Goal: Task Accomplishment & Management: Use online tool/utility

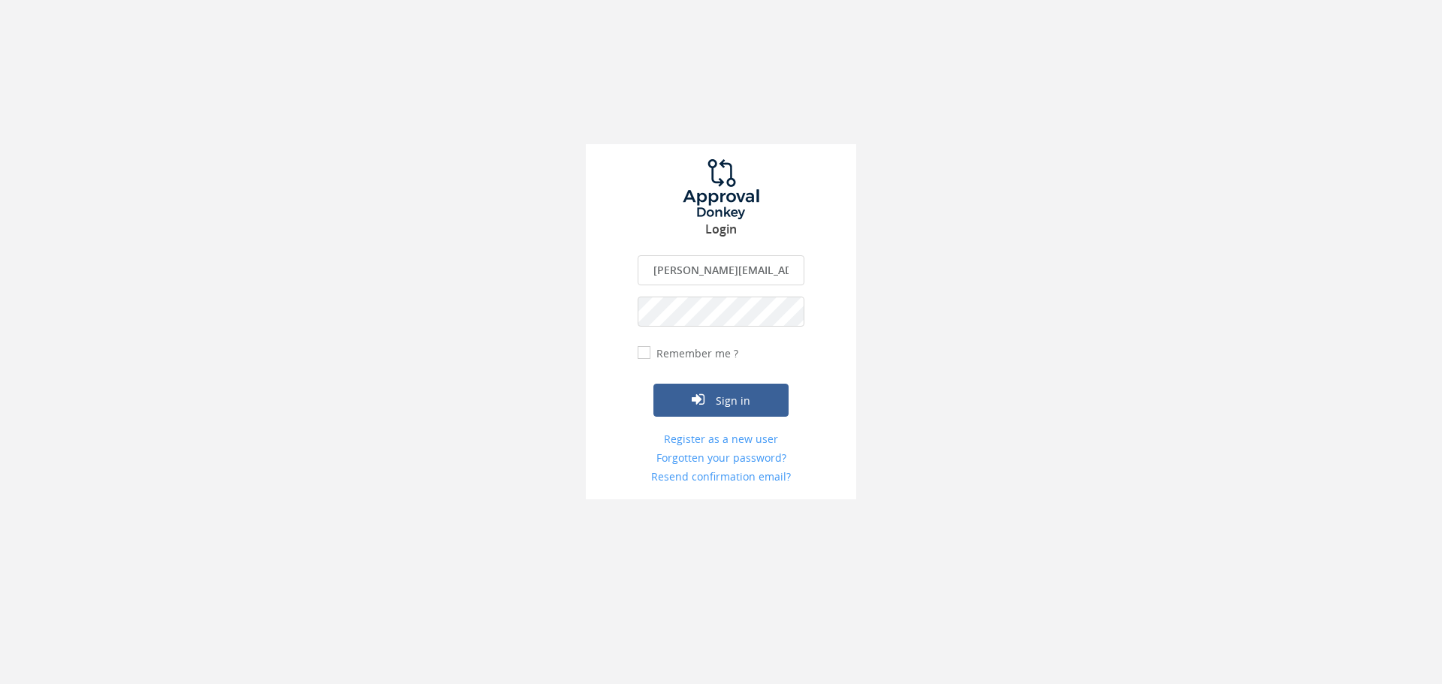
click at [719, 272] on input "ivana.boledovicova@teachforslovakia.sk" at bounding box center [720, 270] width 167 height 30
type input "[EMAIL_ADDRESS][DOMAIN_NAME]"
click at [697, 405] on icon "submit" at bounding box center [698, 399] width 13 height 15
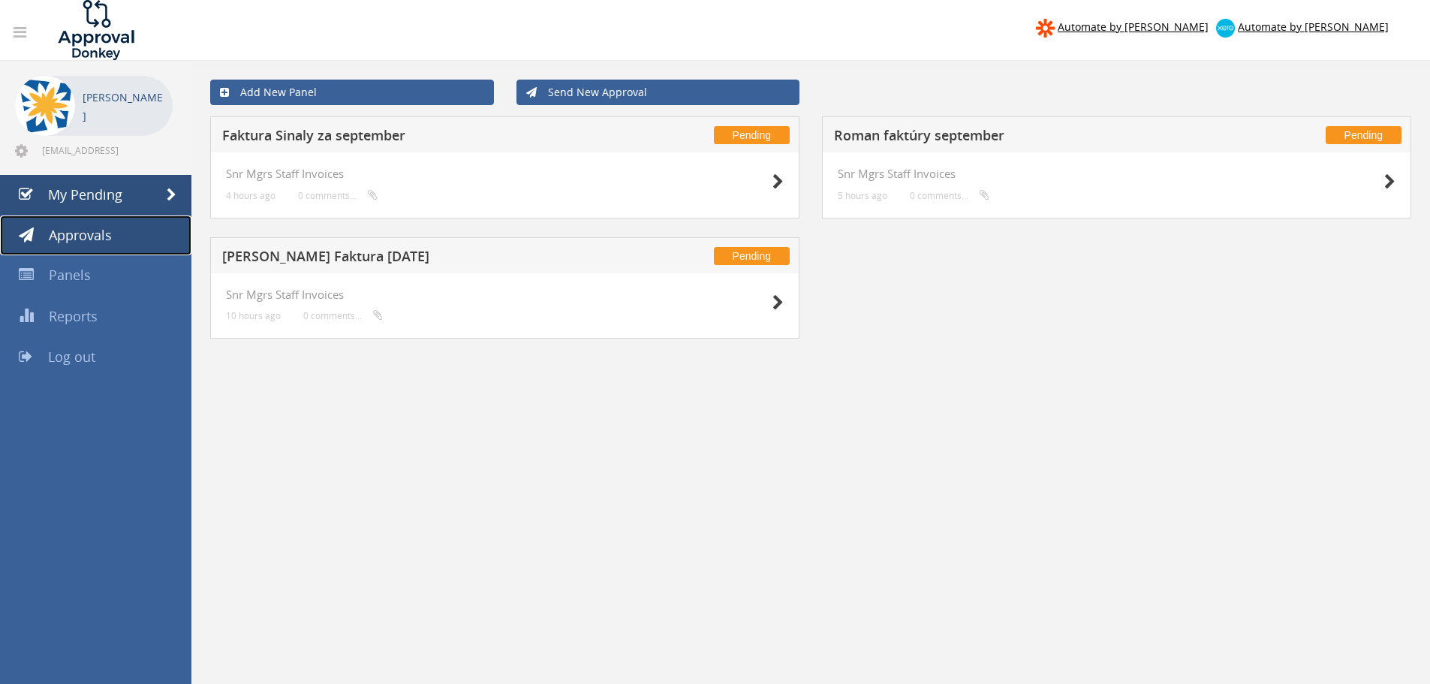
click at [101, 239] on span "Approvals" at bounding box center [80, 235] width 63 height 18
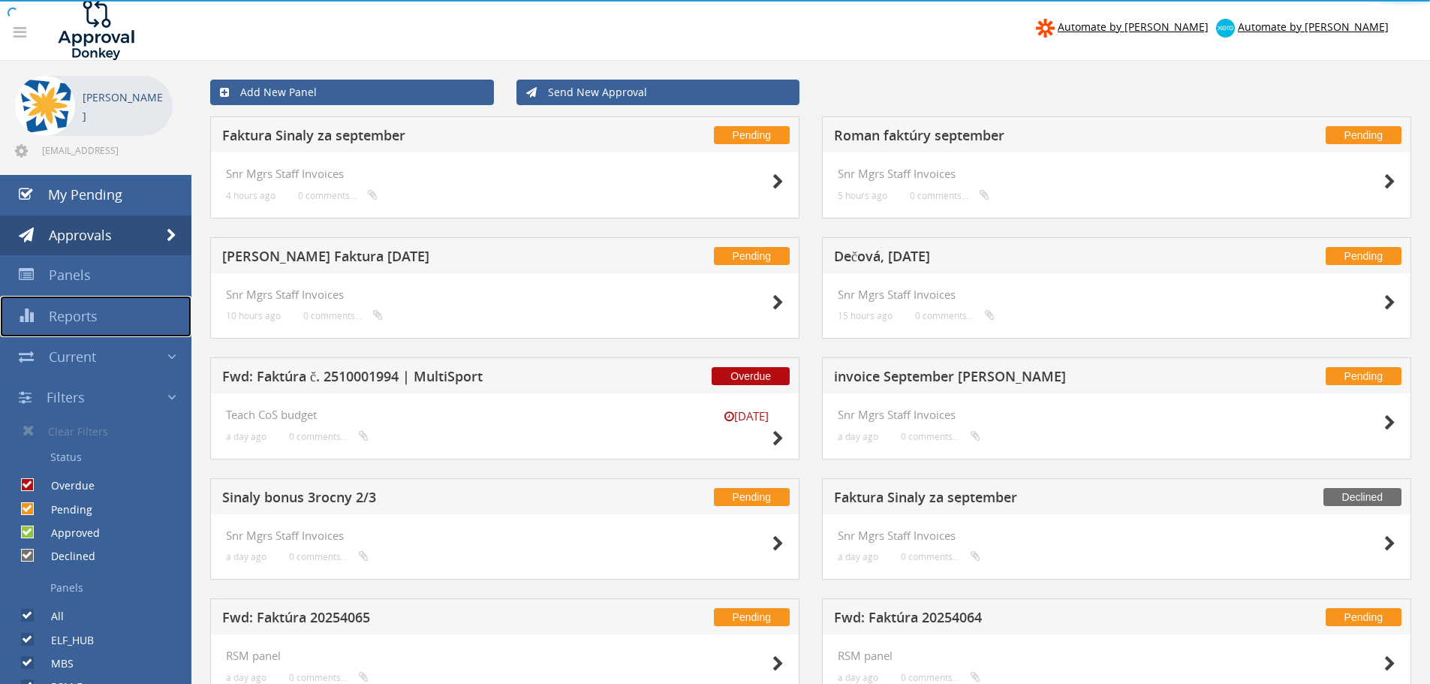
click at [86, 315] on span "Reports" at bounding box center [73, 316] width 49 height 18
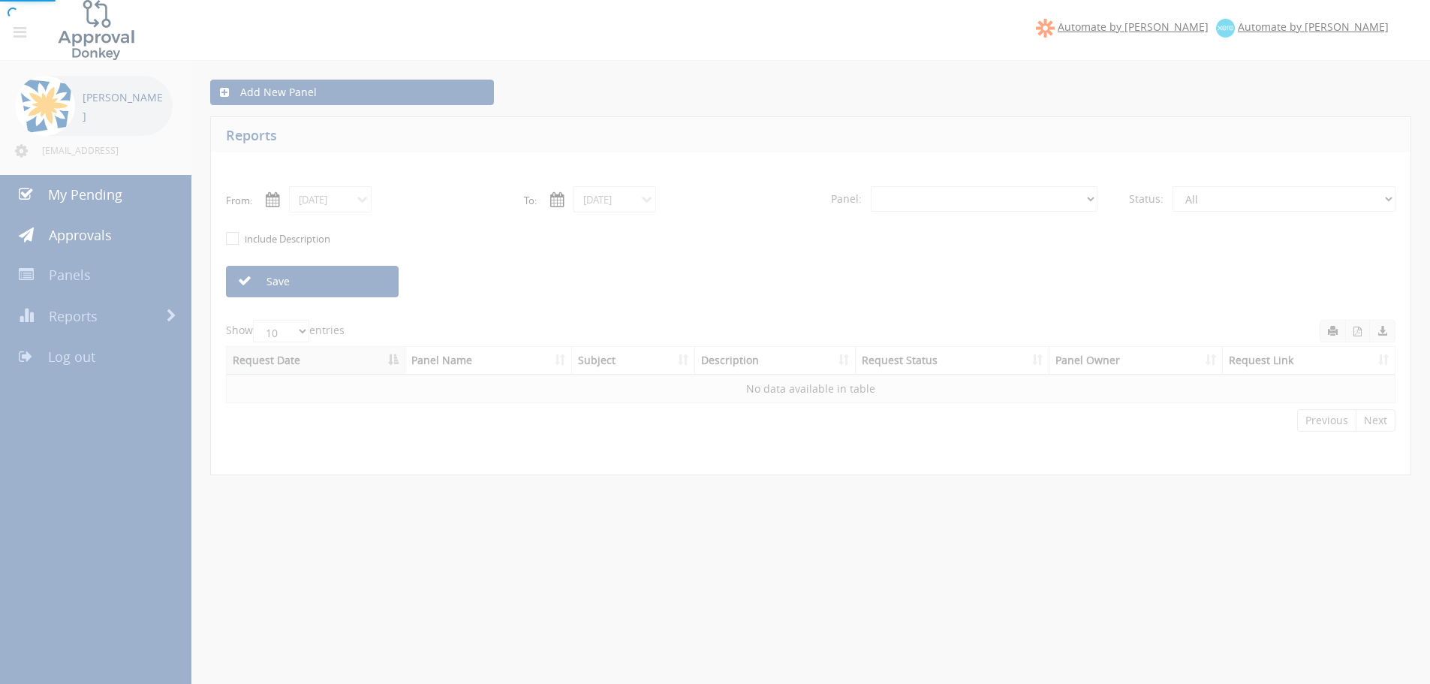
select select "number:0"
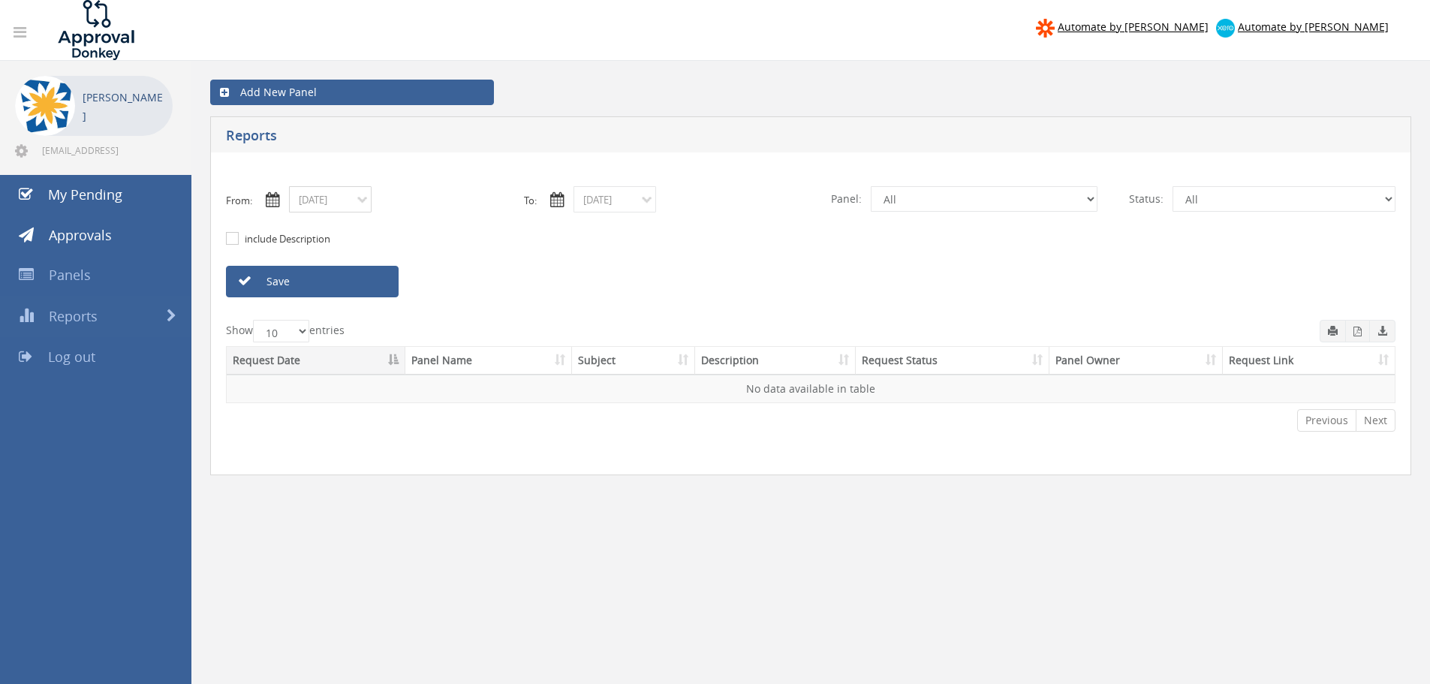
click at [352, 200] on input "10/08/2025" at bounding box center [330, 199] width 83 height 26
click at [303, 226] on th "‹" at bounding box center [305, 225] width 27 height 21
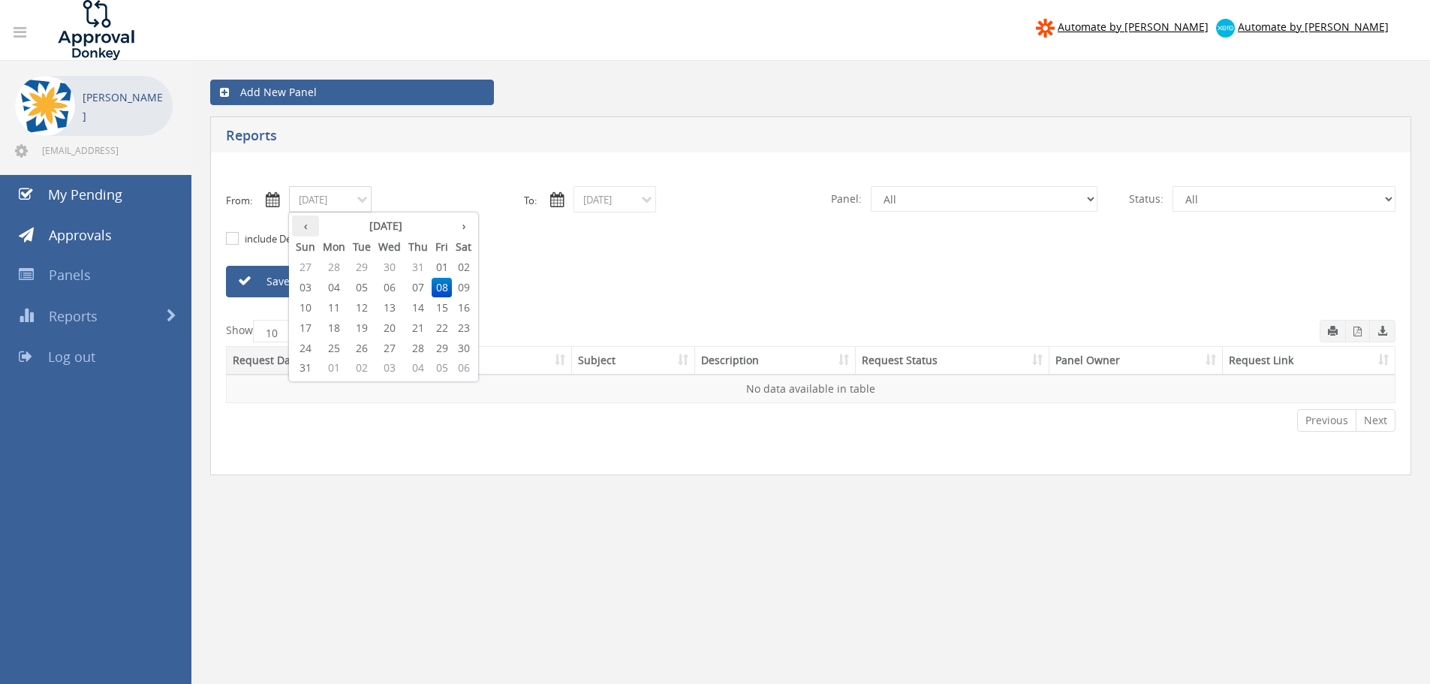
click at [303, 226] on th "‹" at bounding box center [305, 225] width 27 height 21
click at [417, 261] on span "01" at bounding box center [418, 268] width 27 height 20
type input "05/01/2025"
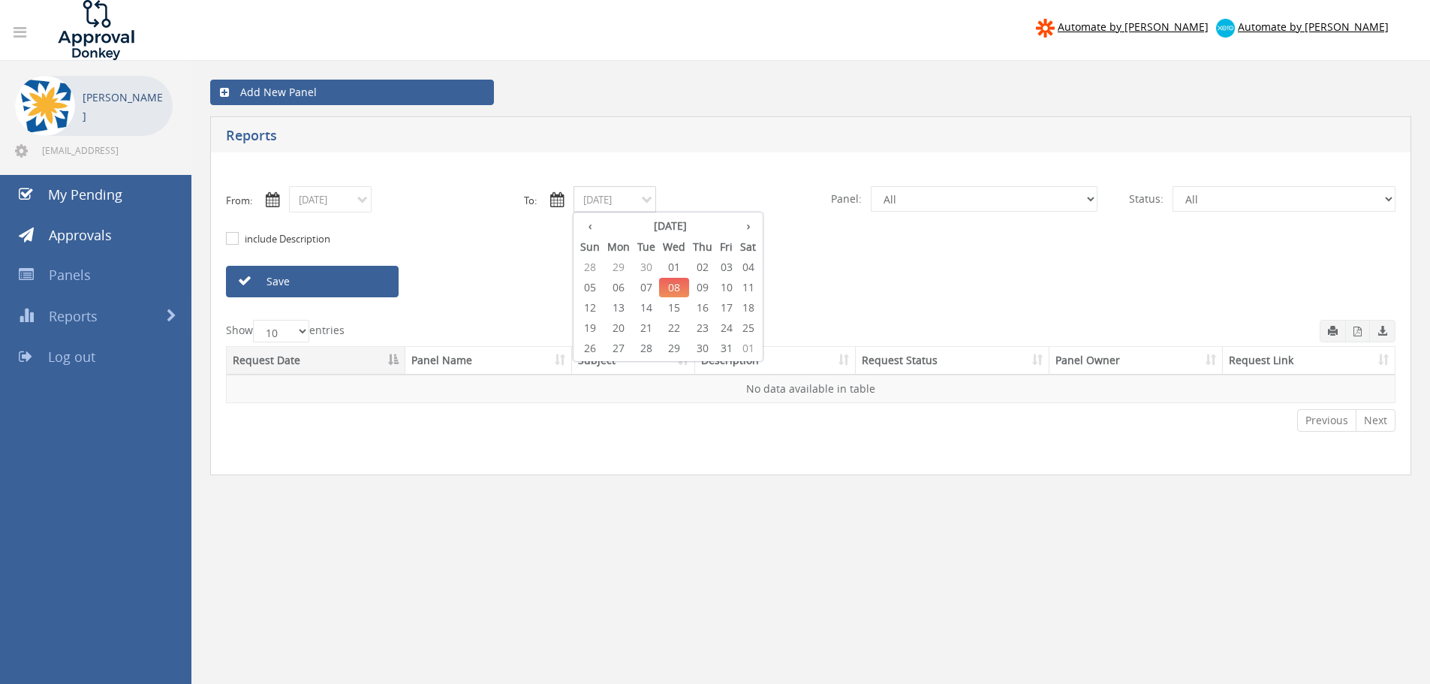
click at [651, 197] on input "10/08/2025" at bounding box center [615, 199] width 83 height 26
click at [582, 225] on th "‹" at bounding box center [590, 225] width 27 height 21
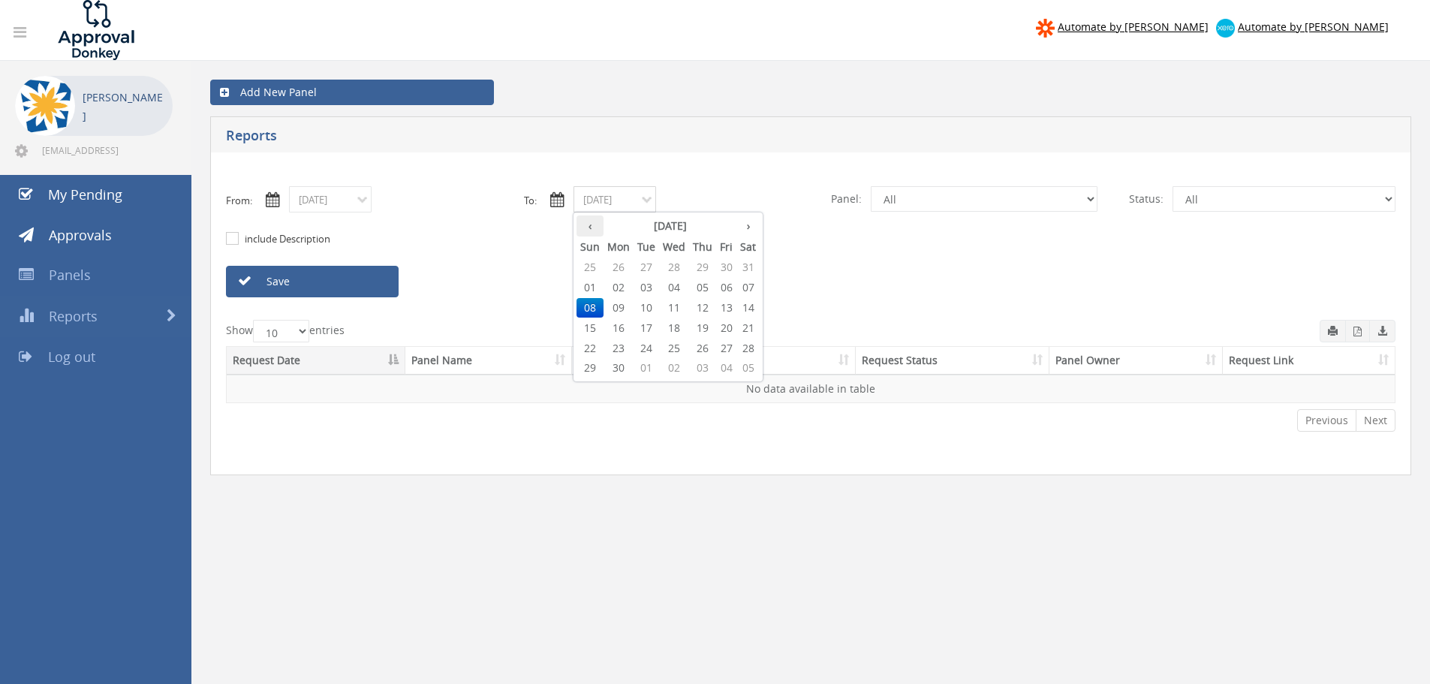
click at [582, 225] on th "‹" at bounding box center [590, 225] width 27 height 21
click at [693, 305] on span "15" at bounding box center [702, 308] width 27 height 20
type input "05/15/2025"
click at [993, 199] on select "All ELF_HUB MBS RSM Events Impact Pathways Teach Network Fond Org dev and RSM g…" at bounding box center [984, 199] width 227 height 26
select select "number:12814"
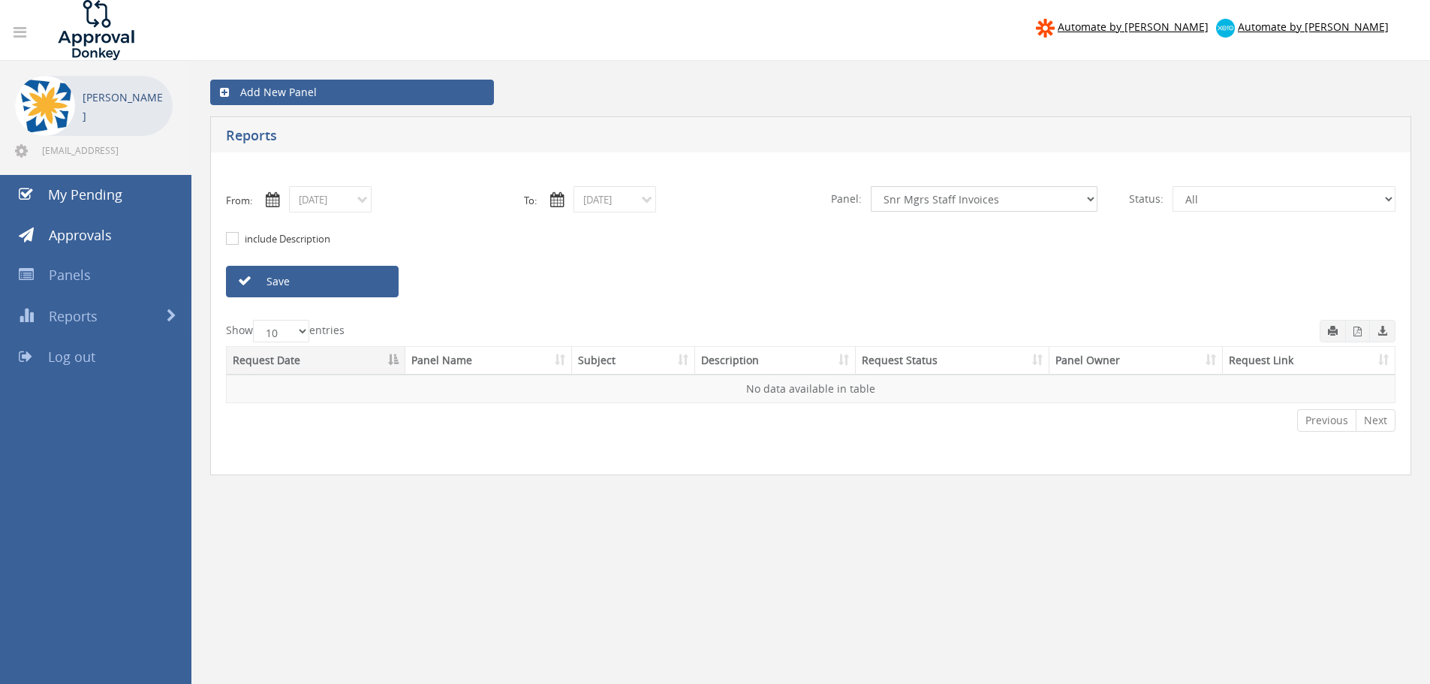
click at [871, 186] on select "All ELF_HUB MBS RSM Events Impact Pathways Teach Network Fond Org dev and RSM g…" at bounding box center [984, 199] width 227 height 26
click at [284, 284] on link "Save" at bounding box center [312, 282] width 173 height 32
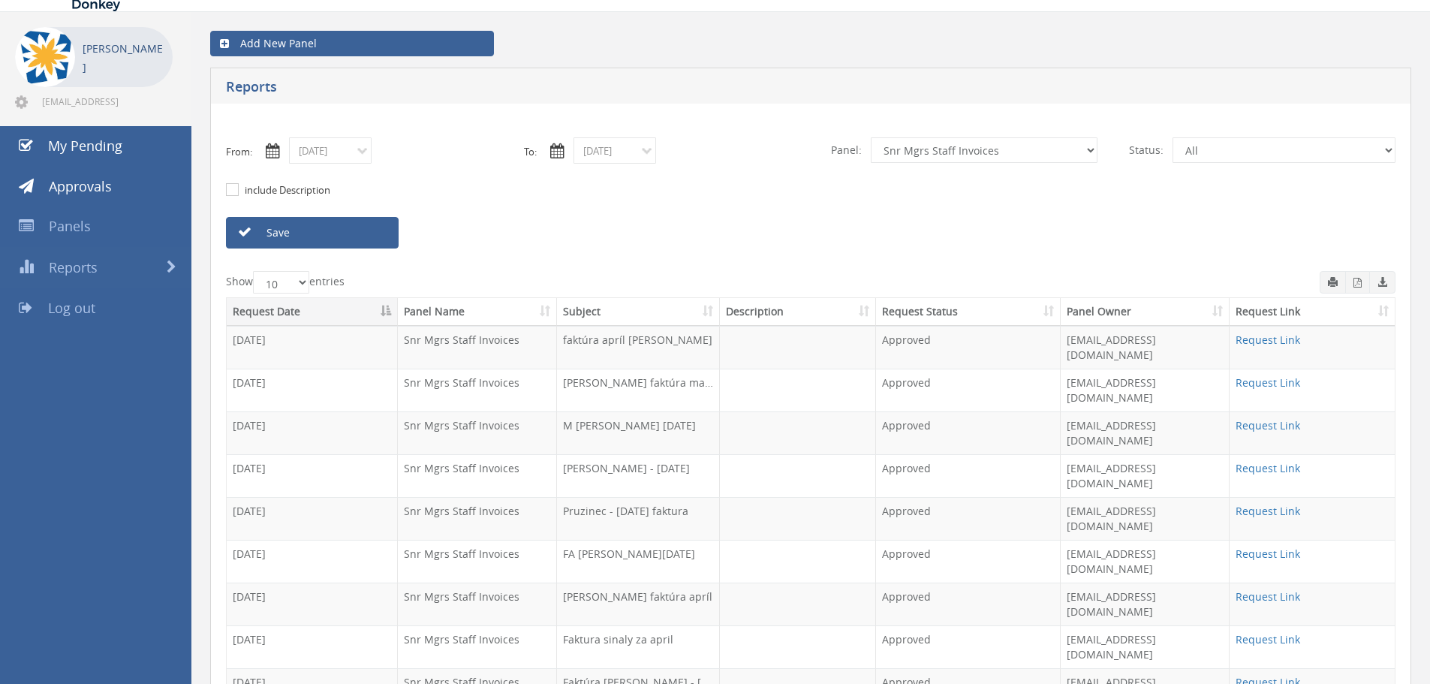
scroll to position [75, 0]
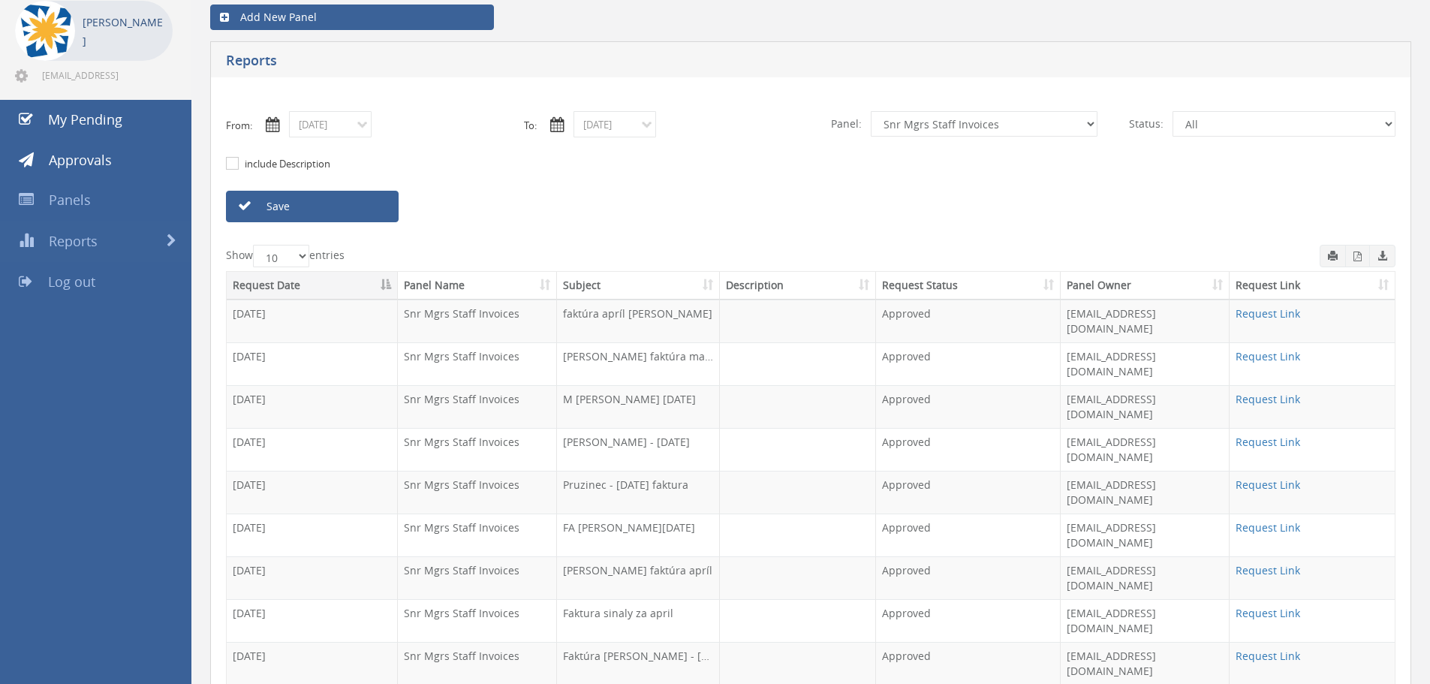
click at [1288, 563] on link "Request Link" at bounding box center [1268, 570] width 65 height 14
click at [1285, 392] on link "Request Link" at bounding box center [1268, 399] width 65 height 14
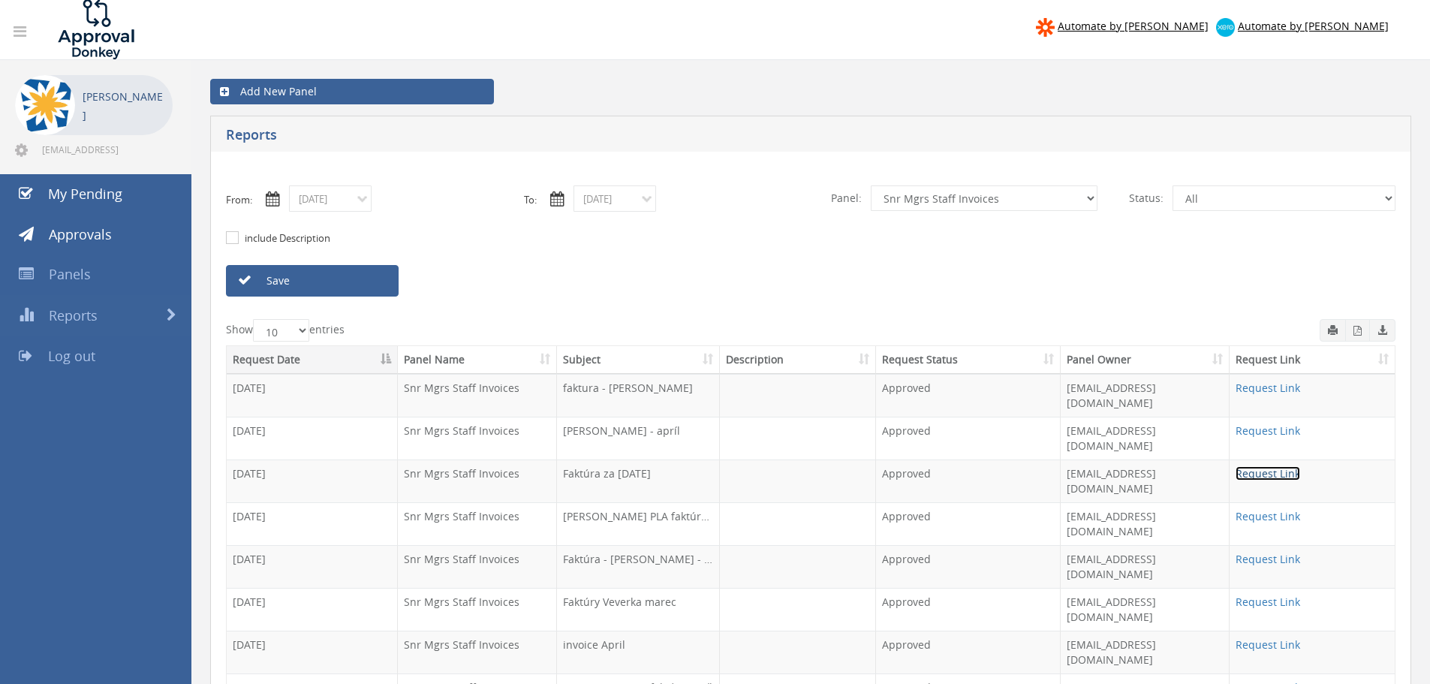
scroll to position [0, 0]
click at [648, 193] on input "05/15/2025" at bounding box center [615, 199] width 83 height 26
click at [348, 194] on input "05/01/2025" at bounding box center [330, 199] width 83 height 26
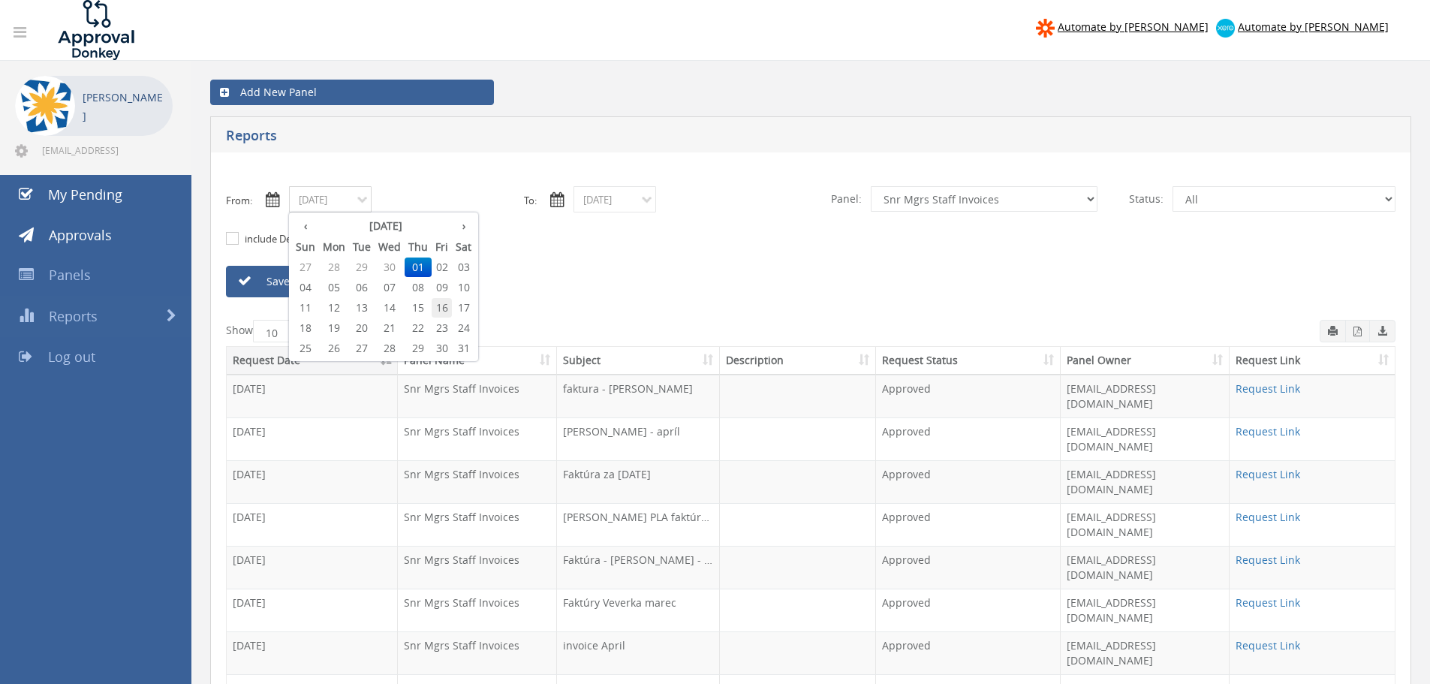
click at [438, 304] on span "16" at bounding box center [442, 308] width 20 height 20
type input "05/16/2025"
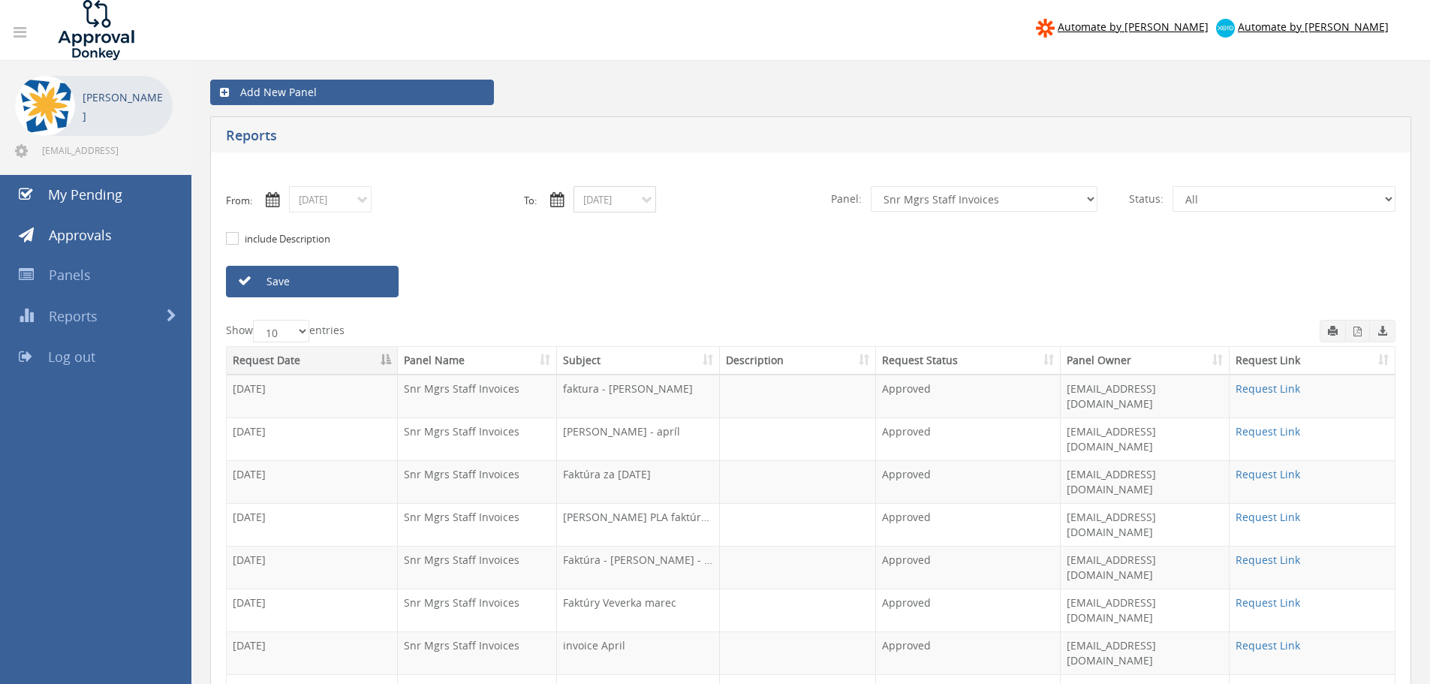
click at [619, 197] on input "05/15/2025" at bounding box center [615, 199] width 83 height 26
click at [716, 347] on span "30" at bounding box center [726, 349] width 20 height 20
type input "05/30/2025"
click at [297, 284] on link "Save" at bounding box center [312, 282] width 173 height 32
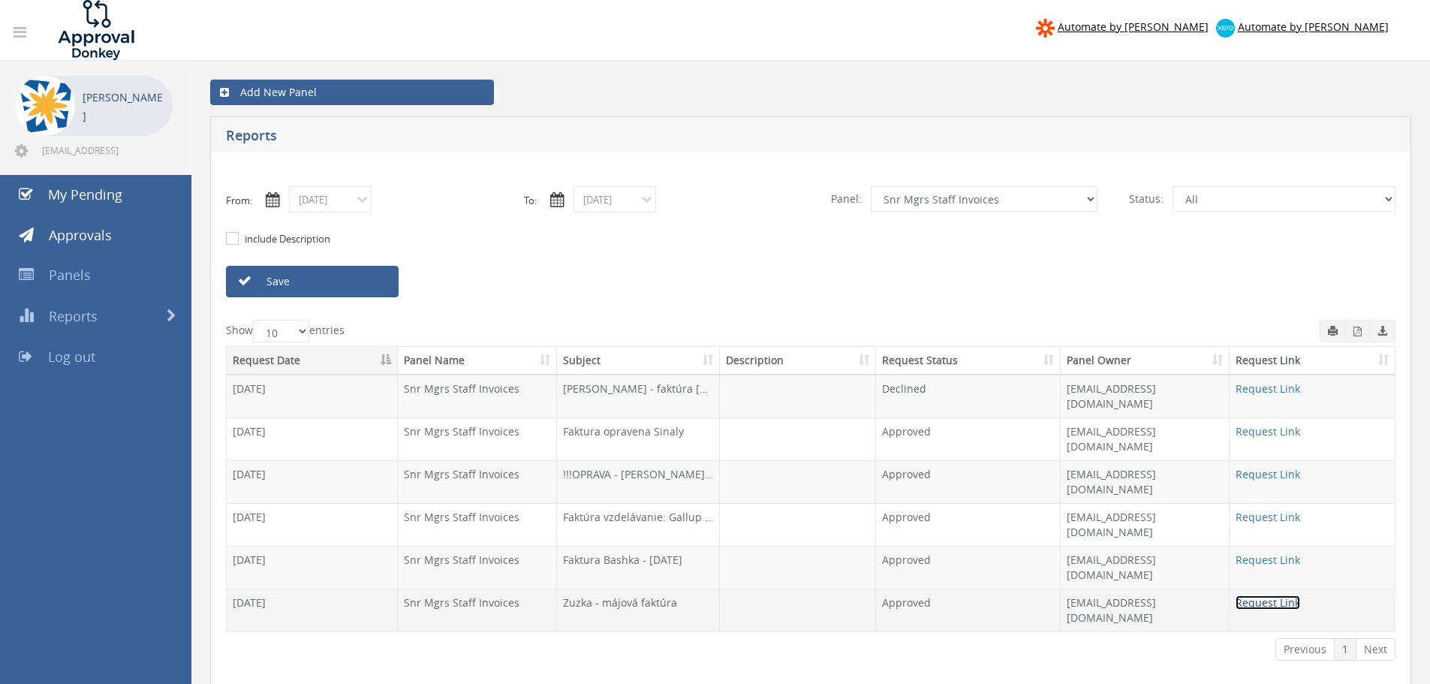
click at [1240, 595] on link "Request Link" at bounding box center [1268, 602] width 65 height 14
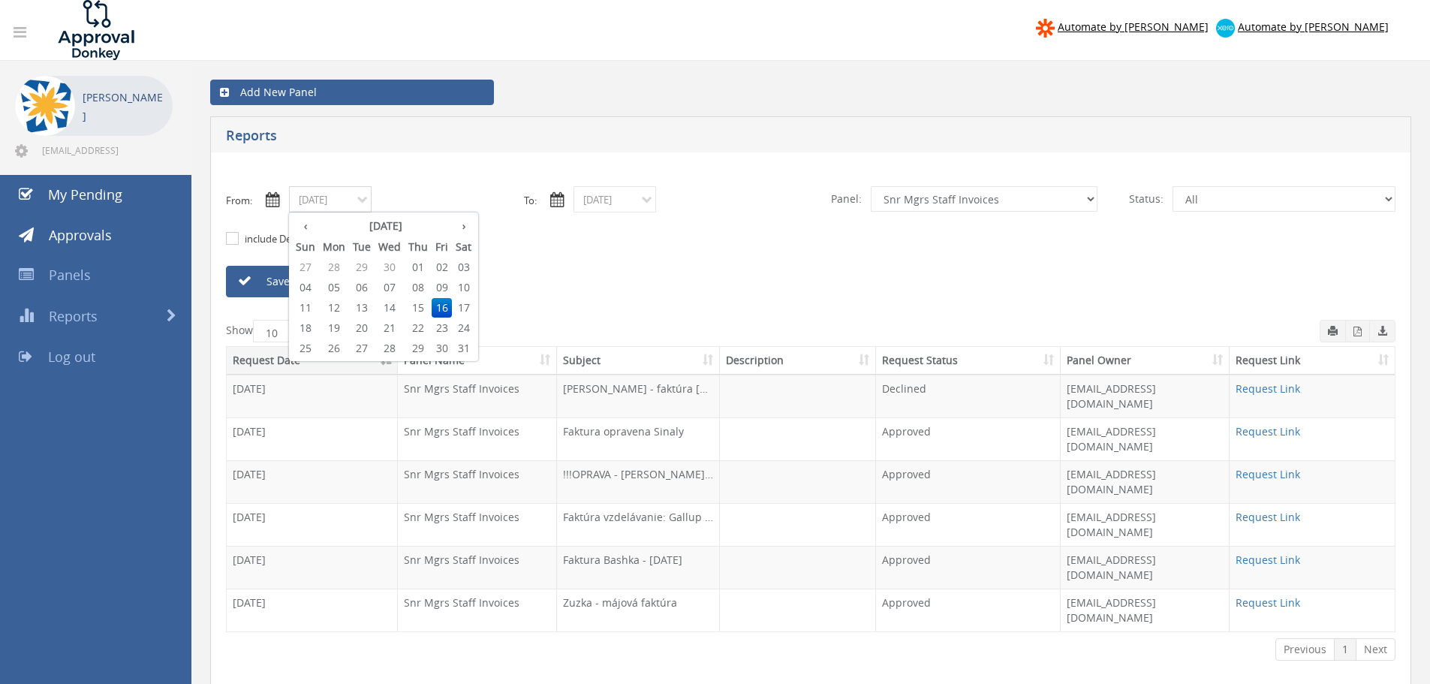
click at [348, 197] on input "05/16/2025" at bounding box center [330, 199] width 83 height 26
click at [301, 227] on th "‹" at bounding box center [305, 225] width 27 height 21
click at [357, 309] on span "15" at bounding box center [362, 308] width 26 height 20
type input "04/15/2025"
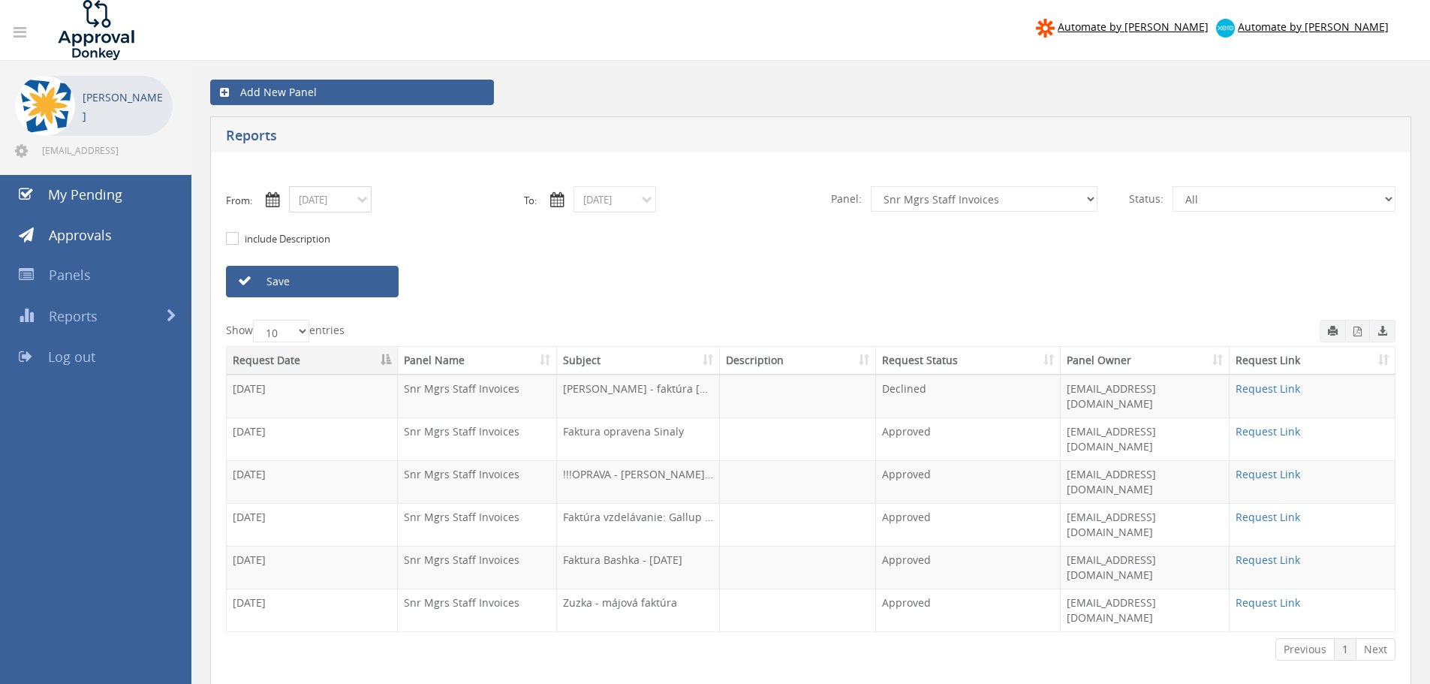
click at [360, 198] on input "04/15/2025" at bounding box center [330, 199] width 83 height 26
click at [644, 197] on input "05/30/2025" at bounding box center [615, 199] width 83 height 26
click at [671, 266] on span "30" at bounding box center [674, 268] width 30 height 20
type input "04/30/2025"
click at [376, 285] on link "Save" at bounding box center [312, 282] width 173 height 32
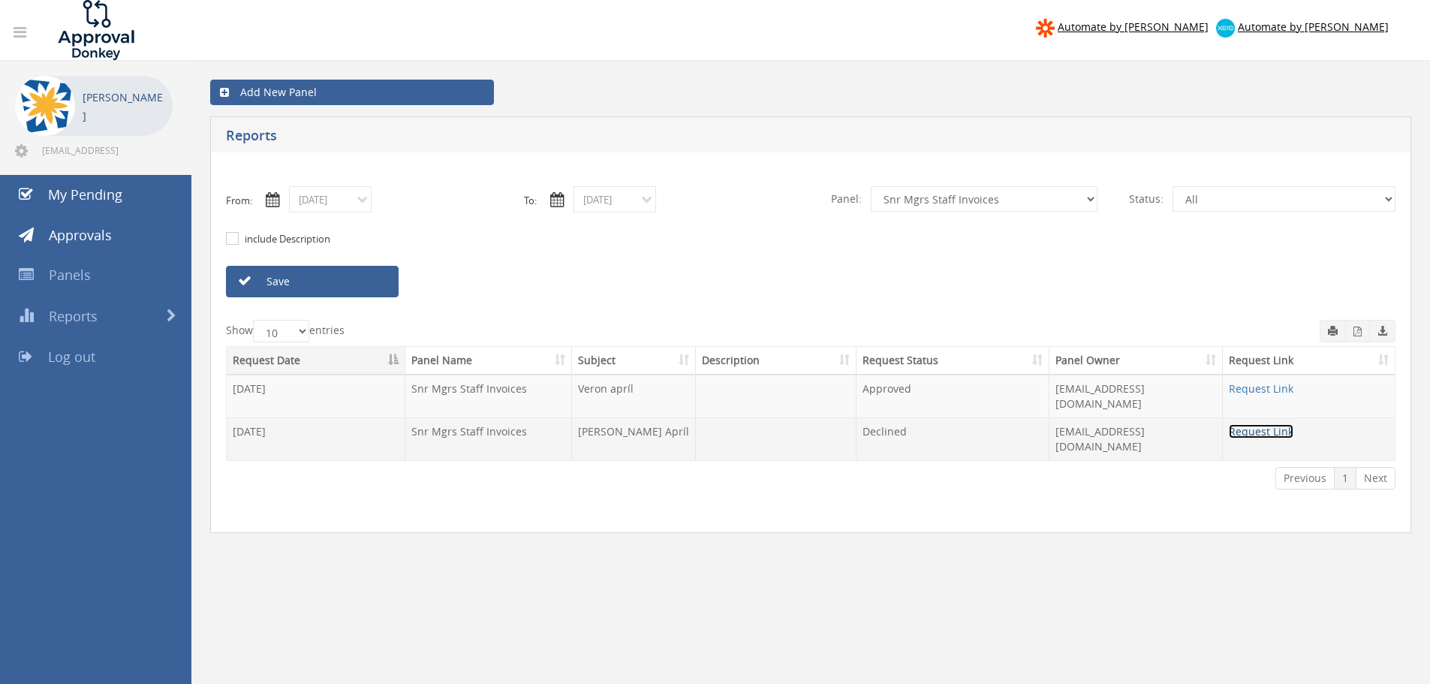
click at [1252, 424] on link "Request Link" at bounding box center [1261, 431] width 65 height 14
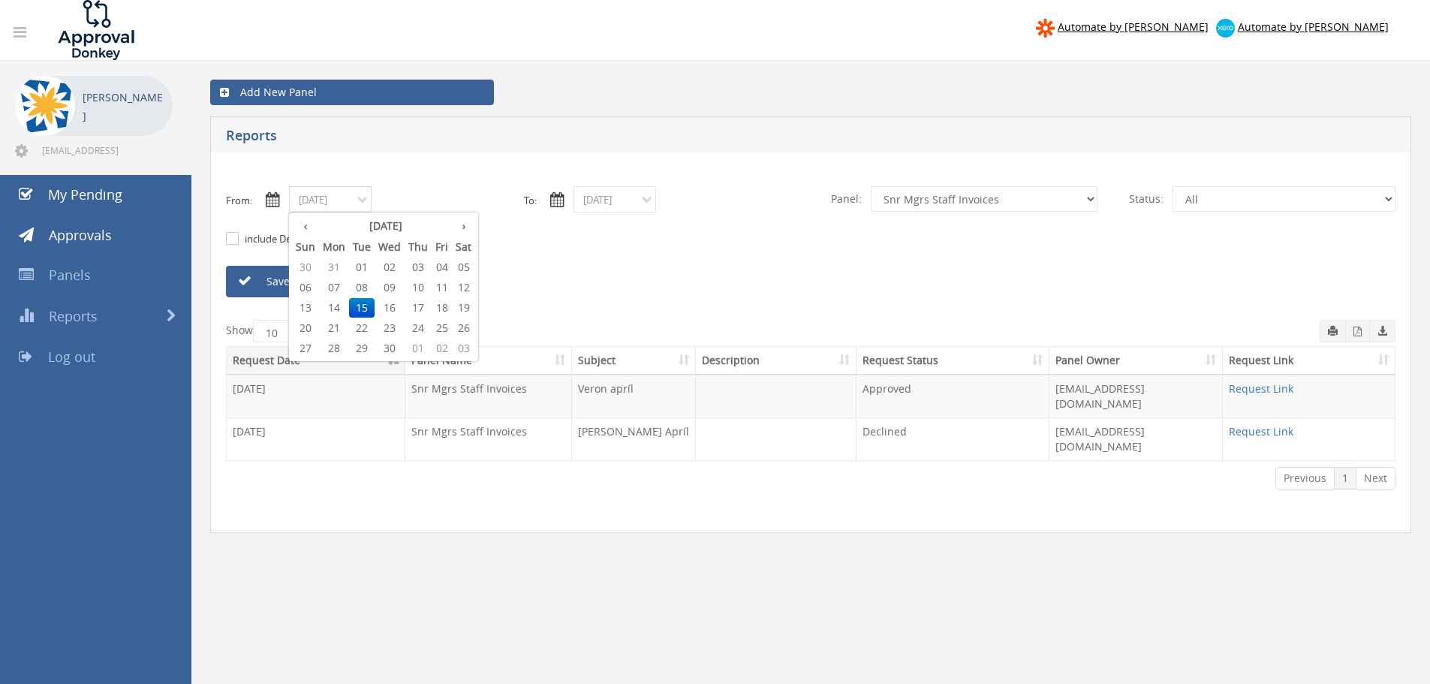
click at [361, 200] on input "04/15/2025" at bounding box center [330, 199] width 83 height 26
click at [455, 223] on th "›" at bounding box center [463, 225] width 23 height 21
click at [393, 329] on span "18" at bounding box center [390, 328] width 30 height 20
type input "06/18/2025"
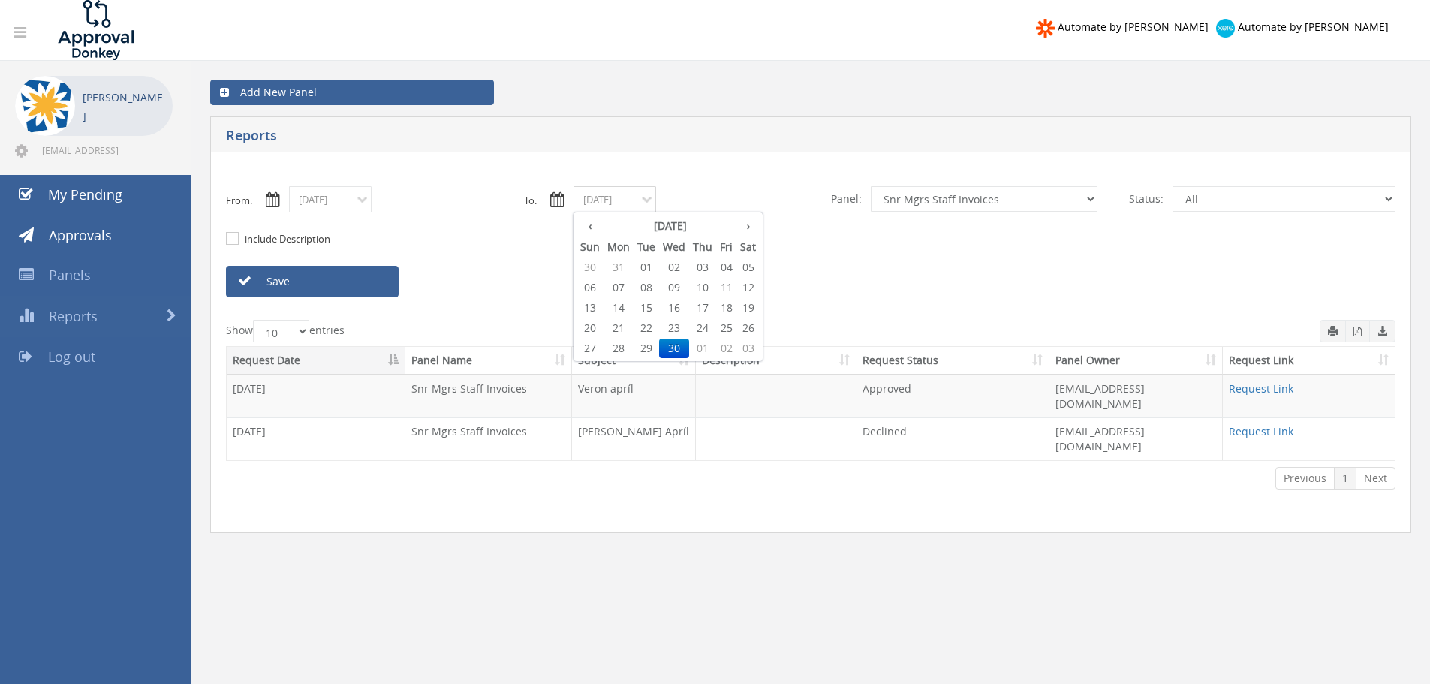
click at [646, 197] on input "04/30/2025" at bounding box center [615, 199] width 83 height 26
click at [746, 224] on th "›" at bounding box center [748, 225] width 23 height 21
type input "06/30/2025"
click at [618, 368] on span "30" at bounding box center [619, 368] width 30 height 20
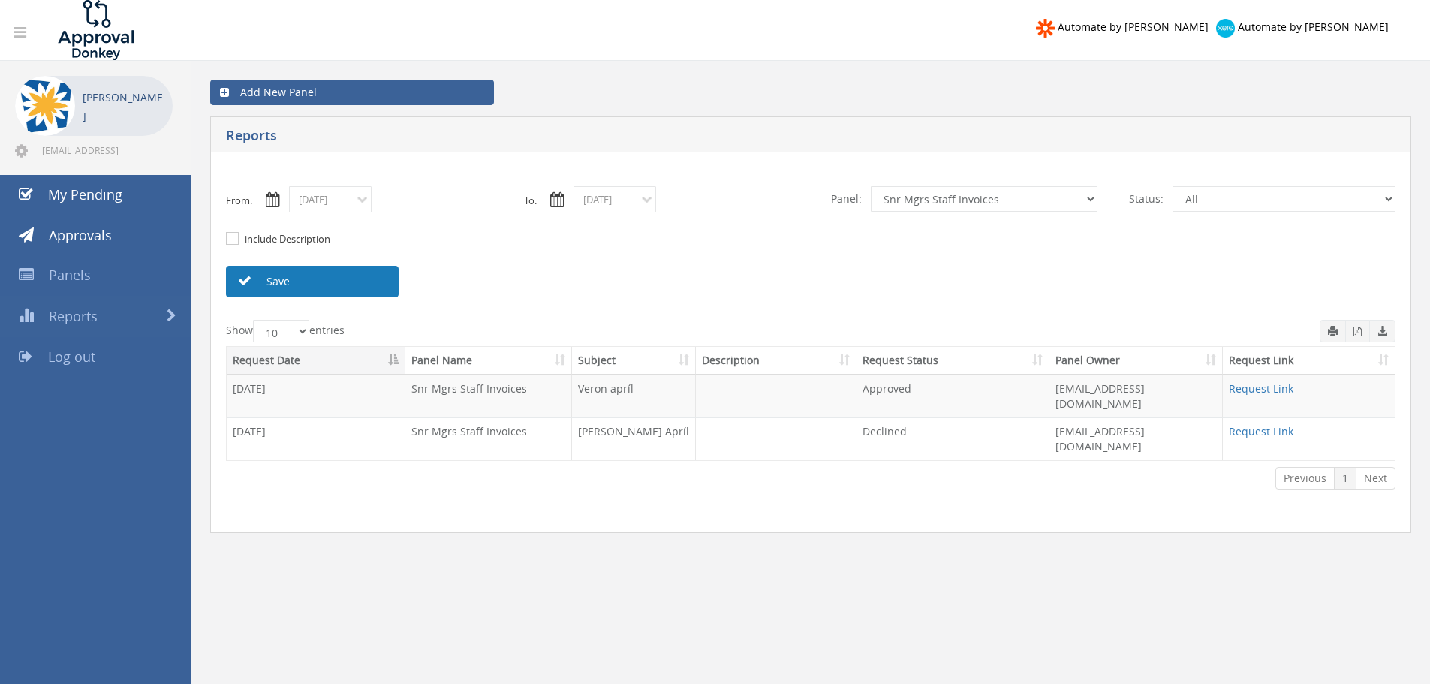
click at [351, 282] on link "Save" at bounding box center [312, 282] width 173 height 32
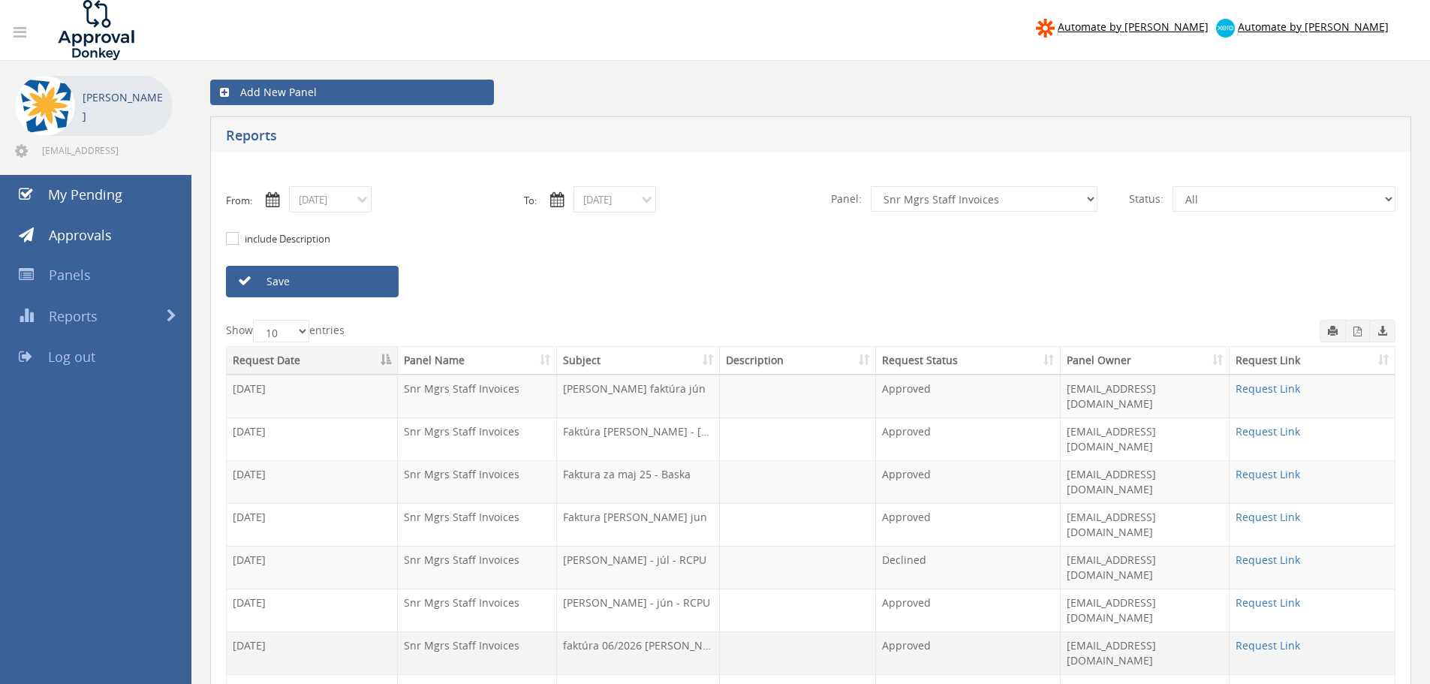
scroll to position [75, 0]
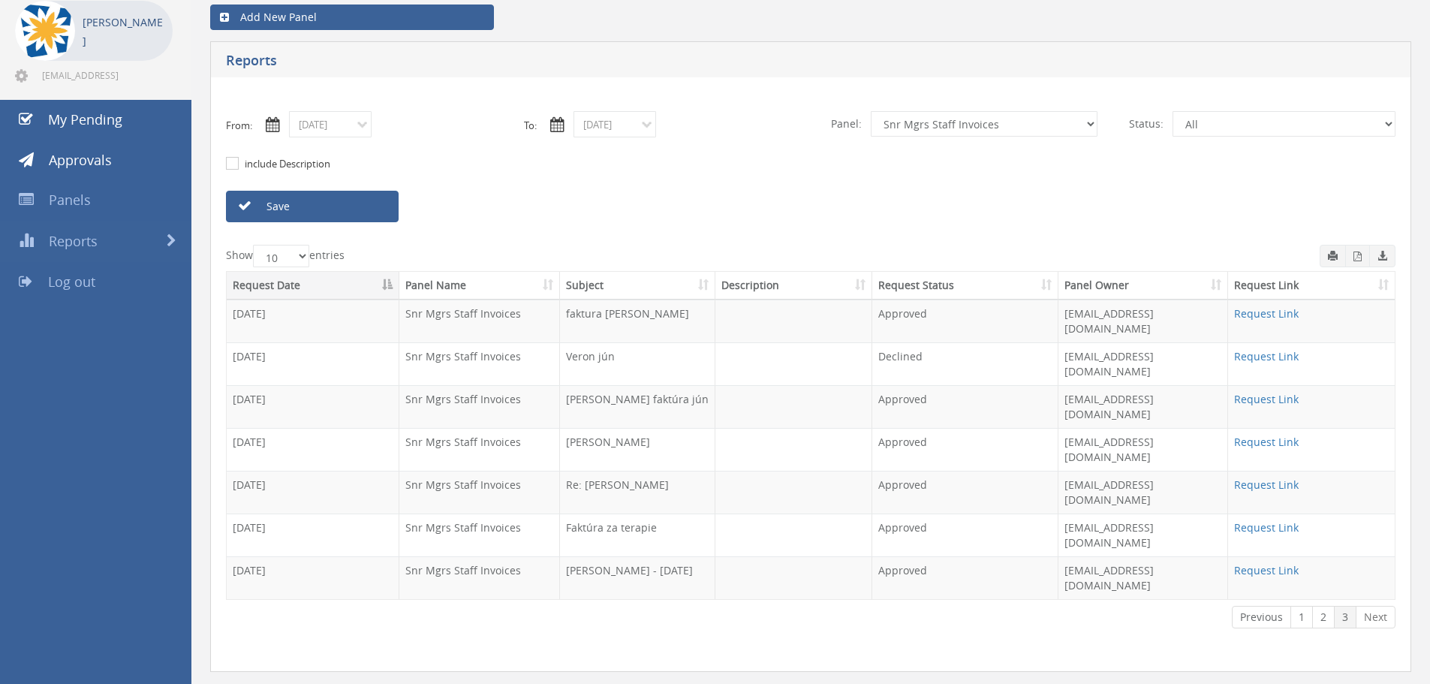
scroll to position [61, 0]
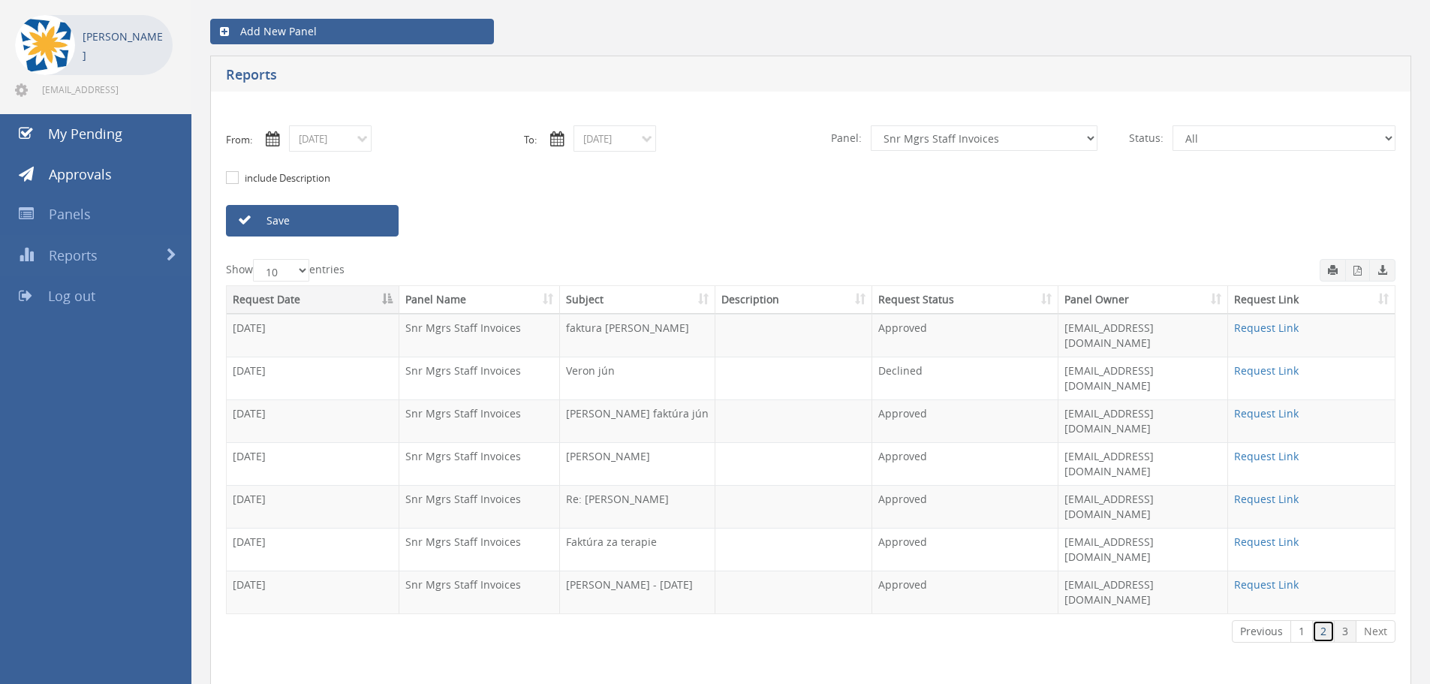
click at [1325, 620] on link "2" at bounding box center [1323, 631] width 23 height 23
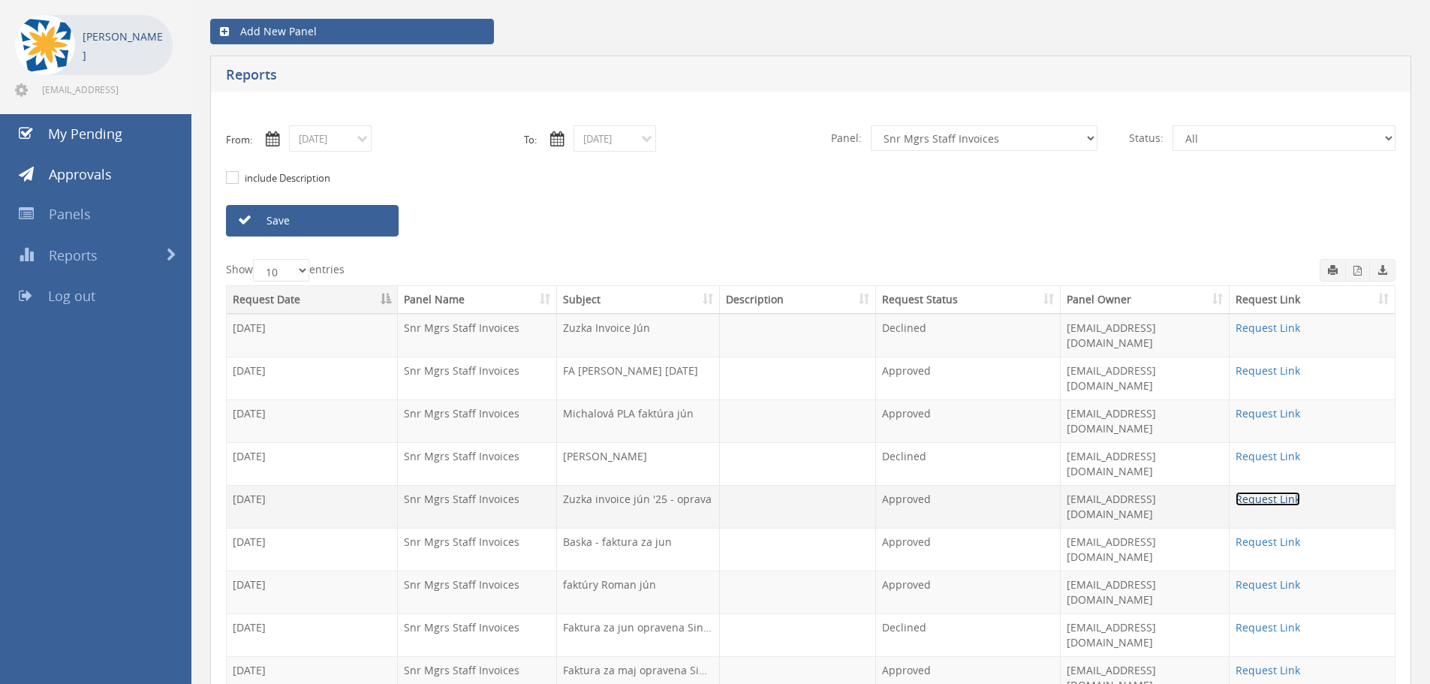
click at [1257, 492] on link "Request Link" at bounding box center [1268, 499] width 65 height 14
click at [354, 134] on input "06/18/2025" at bounding box center [330, 138] width 83 height 26
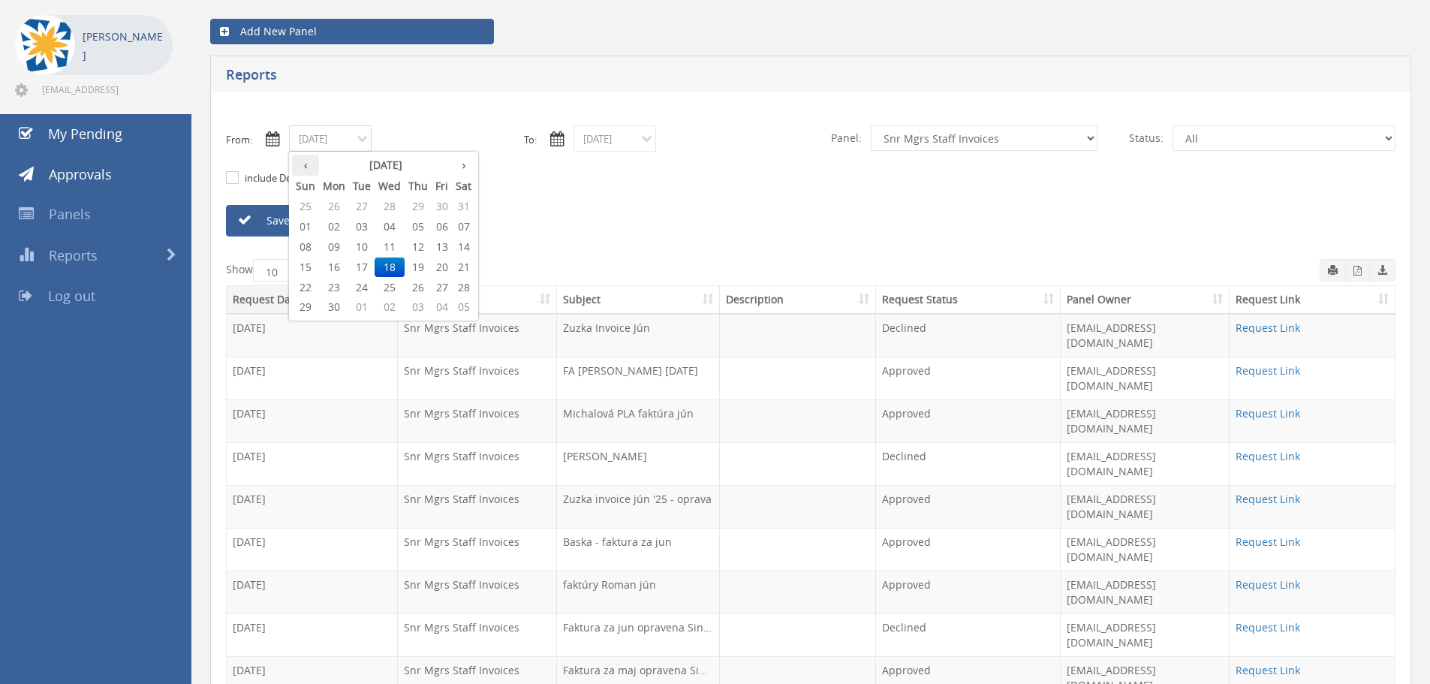
click at [303, 172] on th "‹" at bounding box center [305, 165] width 27 height 21
click at [354, 286] on span "25" at bounding box center [362, 288] width 26 height 20
type input "03/25/2025"
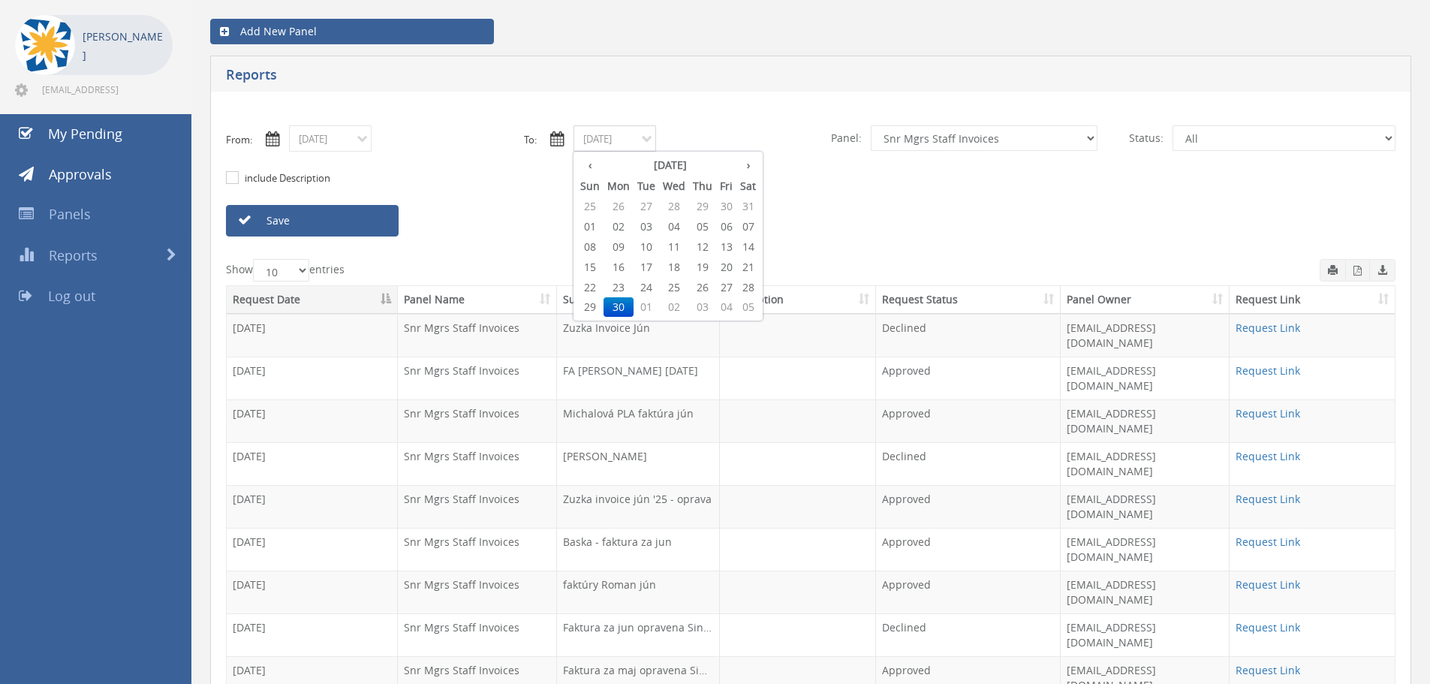
click at [595, 133] on input "06/30/2025" at bounding box center [615, 138] width 83 height 26
click at [595, 160] on th "‹" at bounding box center [590, 165] width 27 height 21
click at [595, 161] on th "‹" at bounding box center [590, 165] width 27 height 21
click at [622, 307] on span "31" at bounding box center [619, 307] width 30 height 20
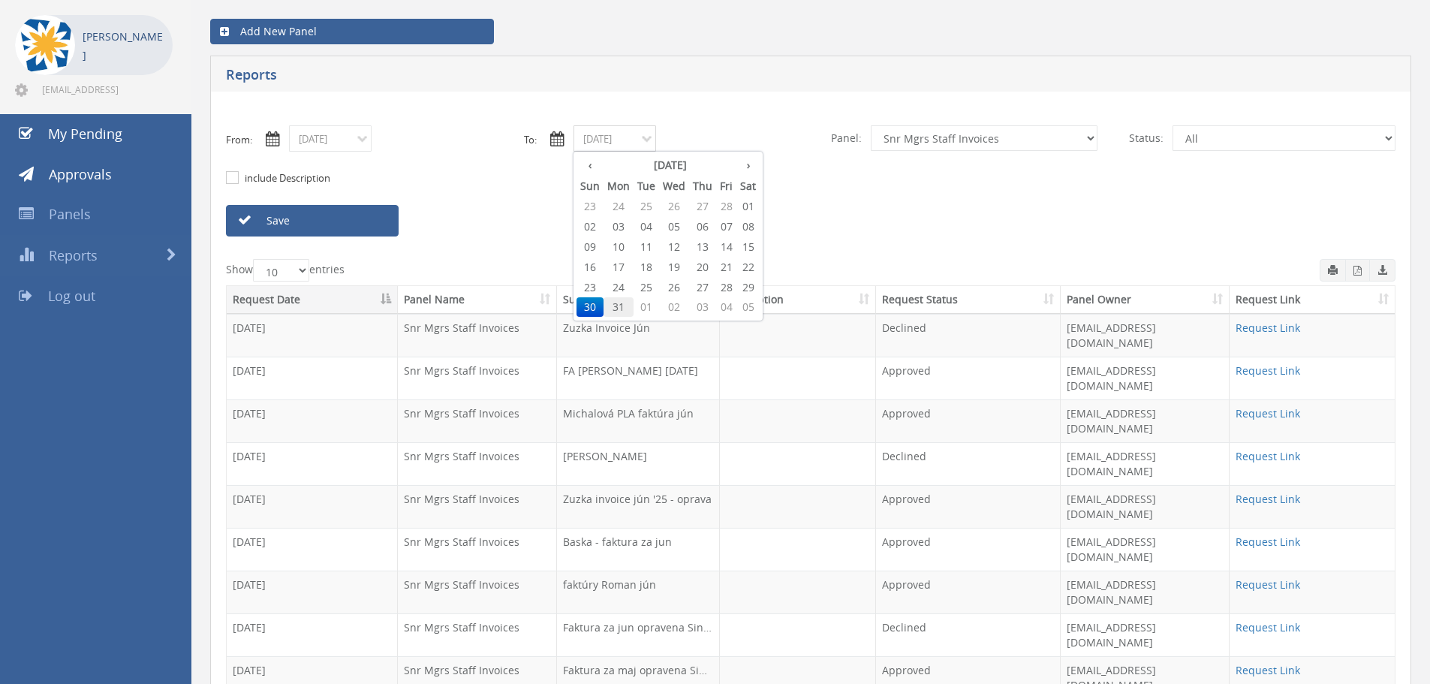
type input "03/31/2025"
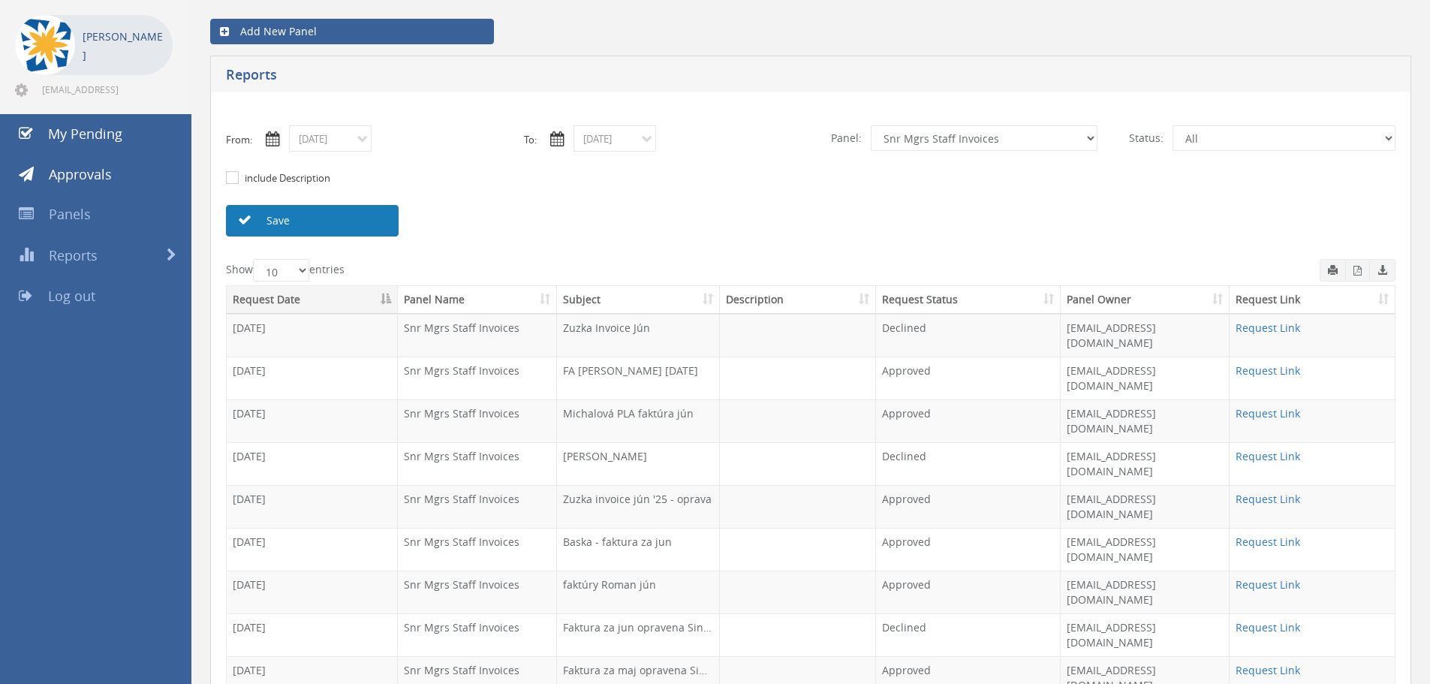
click at [323, 219] on link "Save" at bounding box center [312, 221] width 173 height 32
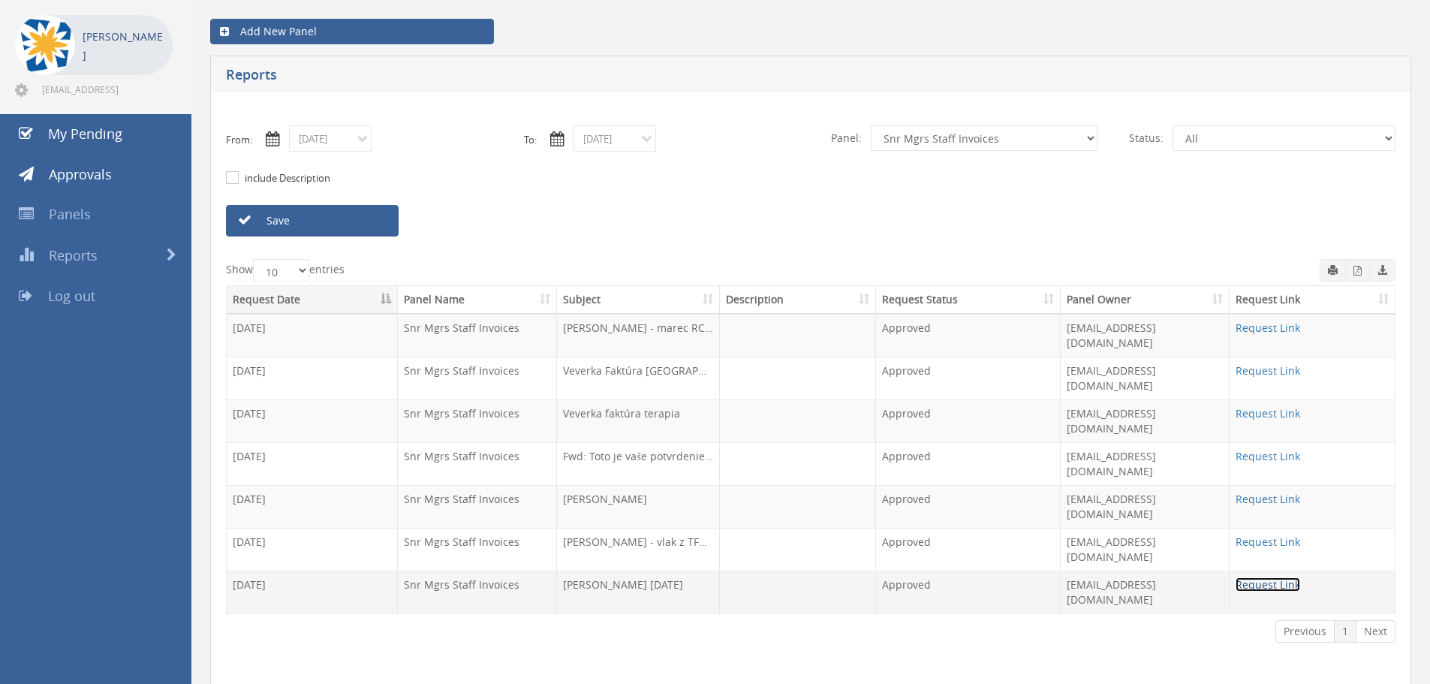
click at [1276, 577] on link "Request Link" at bounding box center [1268, 584] width 65 height 14
click at [321, 144] on input "03/25/2025" at bounding box center [330, 138] width 83 height 26
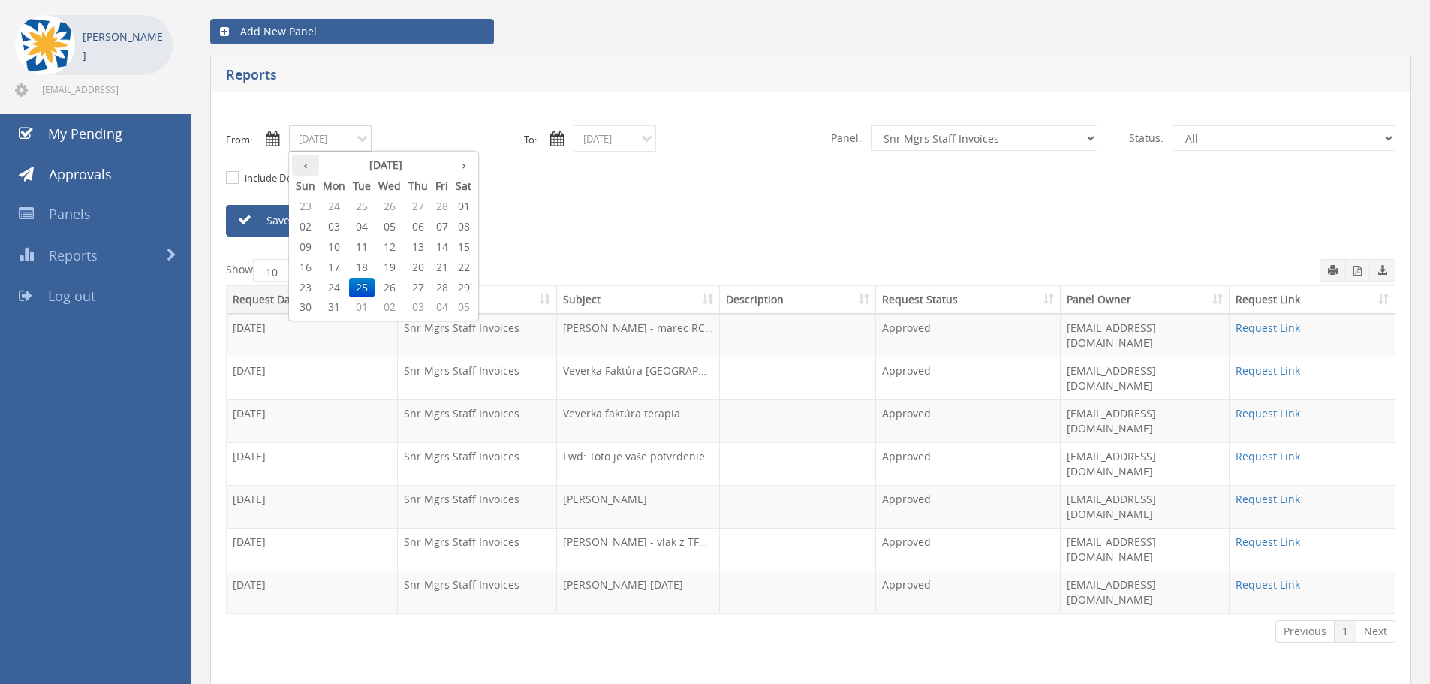
click at [300, 164] on th "‹" at bounding box center [305, 165] width 27 height 21
type input "02/25/2025"
click at [358, 284] on span "25" at bounding box center [362, 288] width 26 height 20
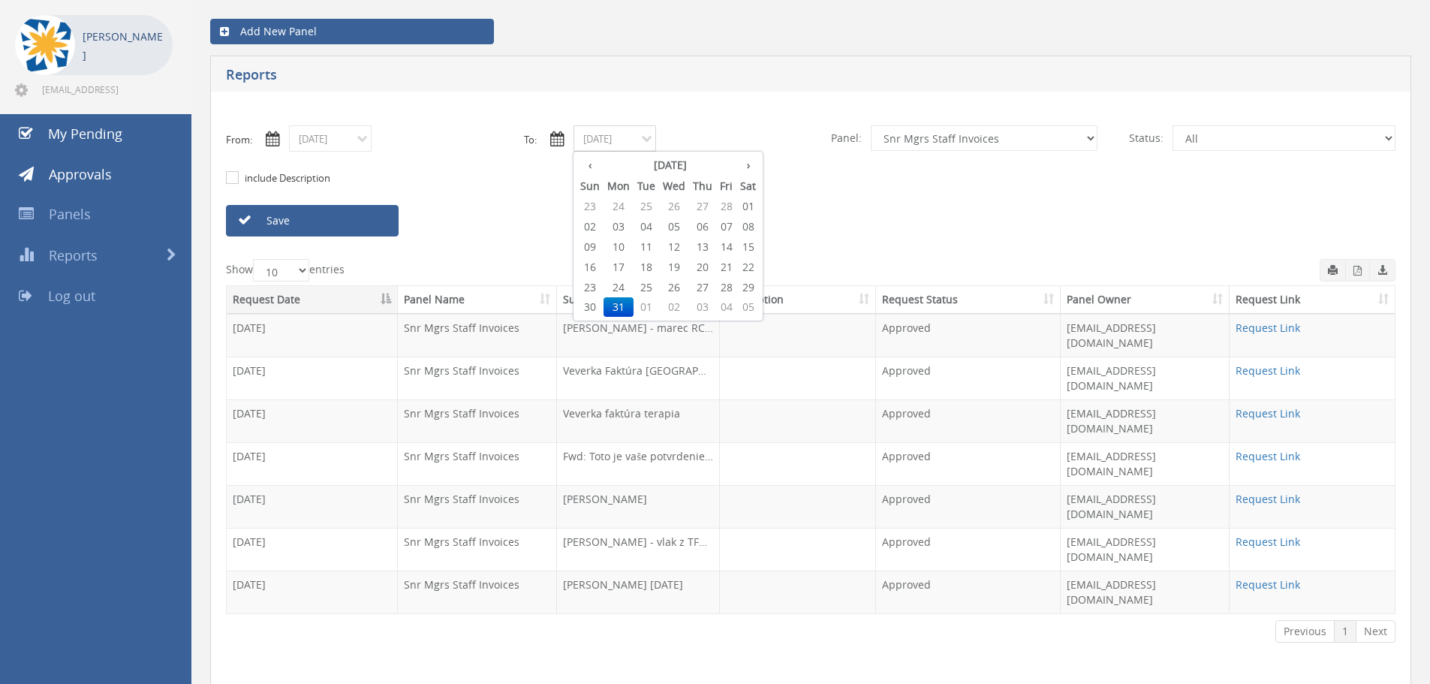
click at [654, 139] on input "03/31/2025" at bounding box center [615, 138] width 83 height 26
click at [586, 166] on th "‹" at bounding box center [590, 165] width 27 height 21
type input "02/28/2025"
click at [727, 288] on span "28" at bounding box center [726, 288] width 20 height 20
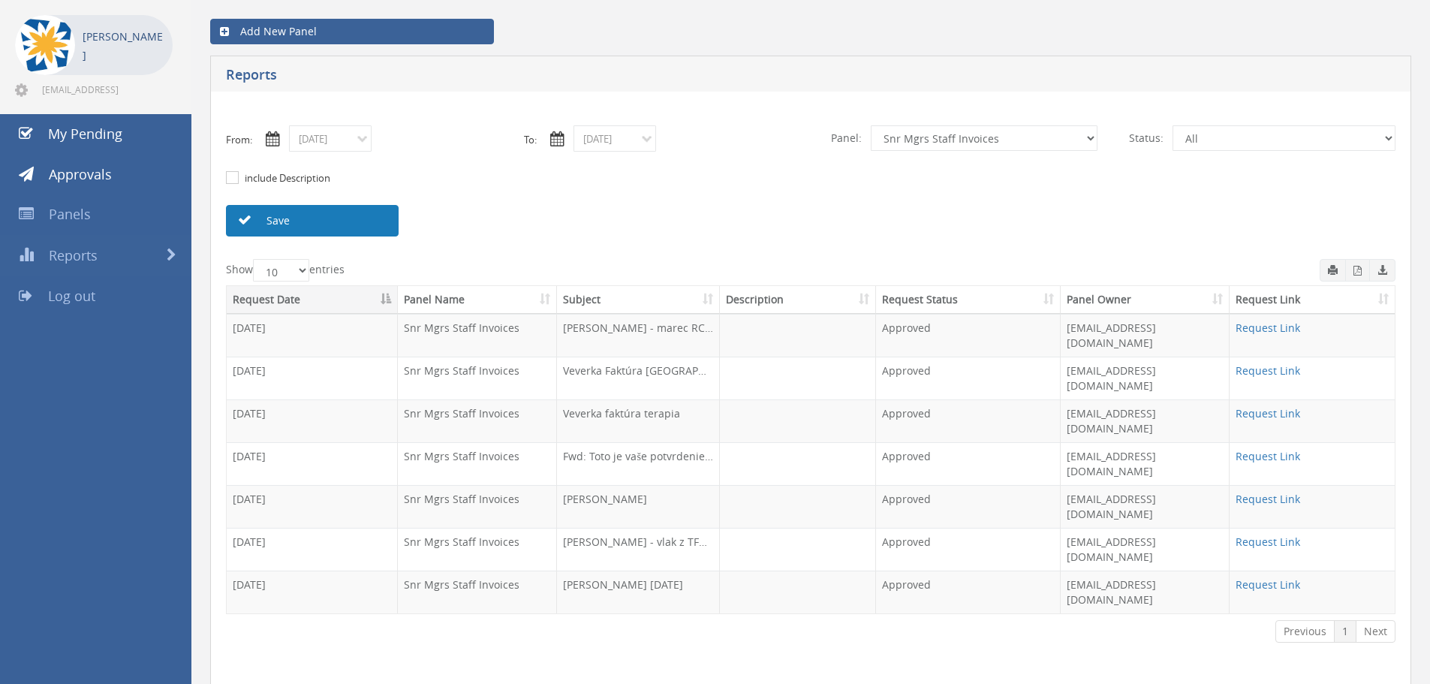
click at [300, 220] on link "Save" at bounding box center [312, 221] width 173 height 32
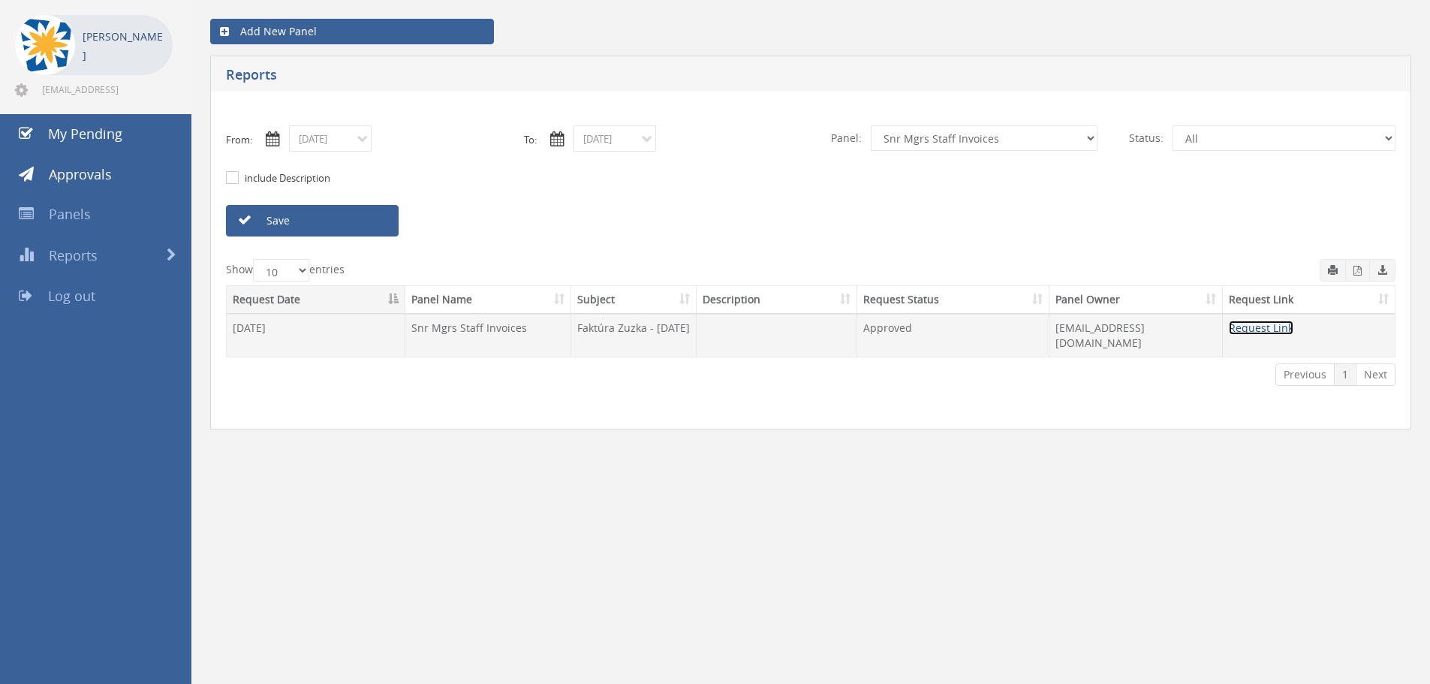
click at [1277, 333] on link "Request Link" at bounding box center [1261, 328] width 65 height 14
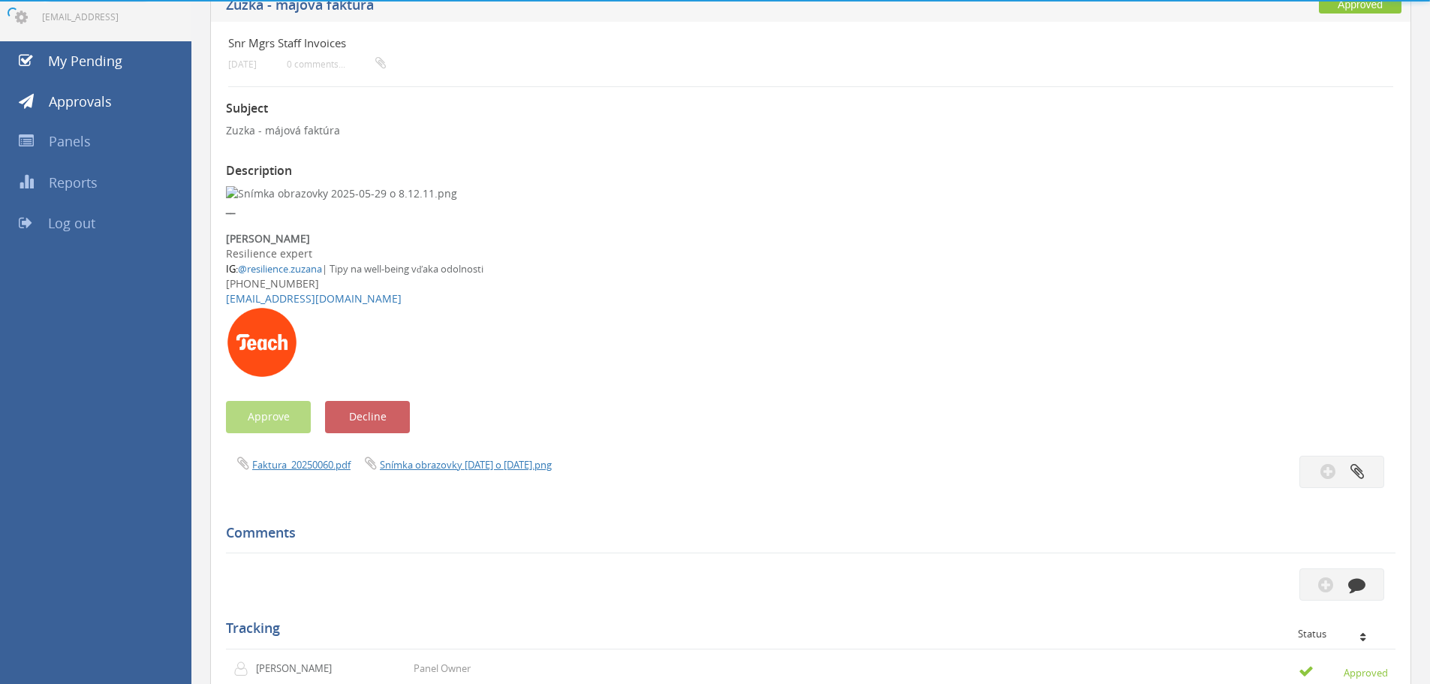
scroll to position [150, 0]
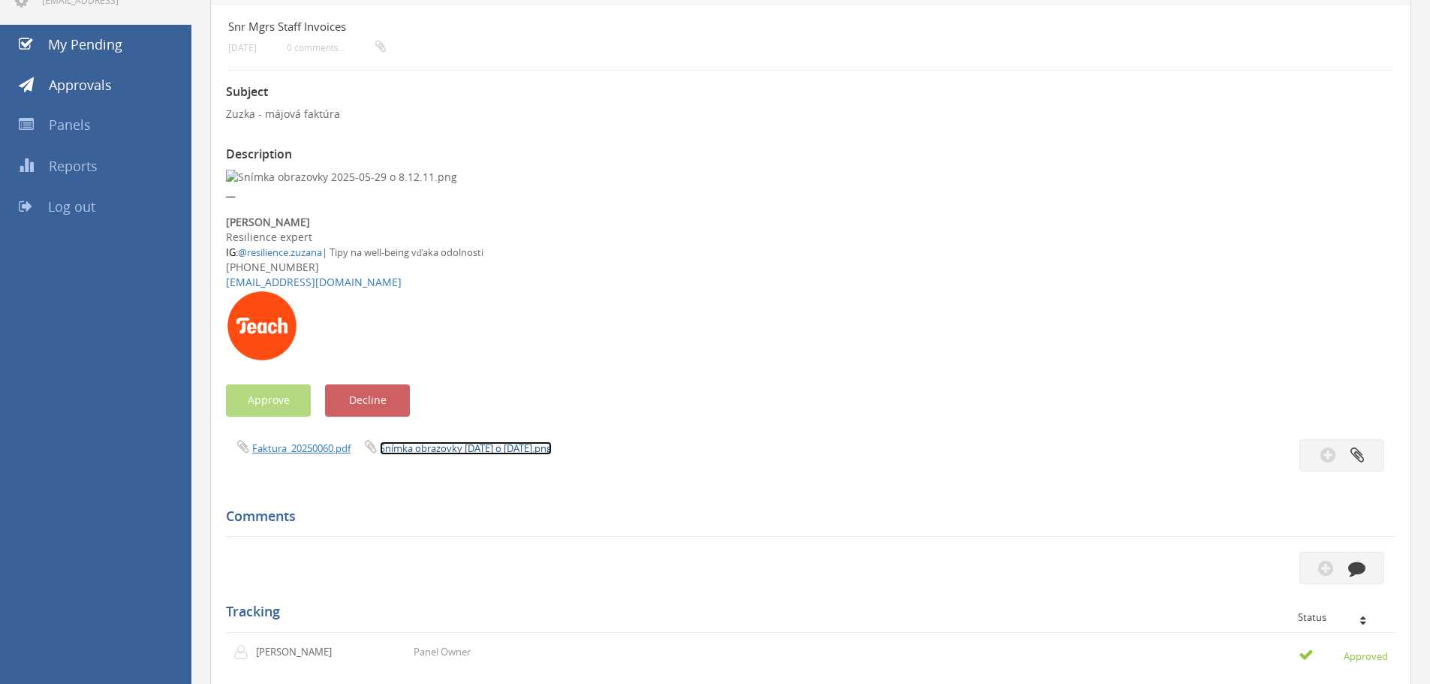
click at [423, 449] on link "Snímka obrazovky [DATE] o [DATE].png" at bounding box center [466, 449] width 172 height 14
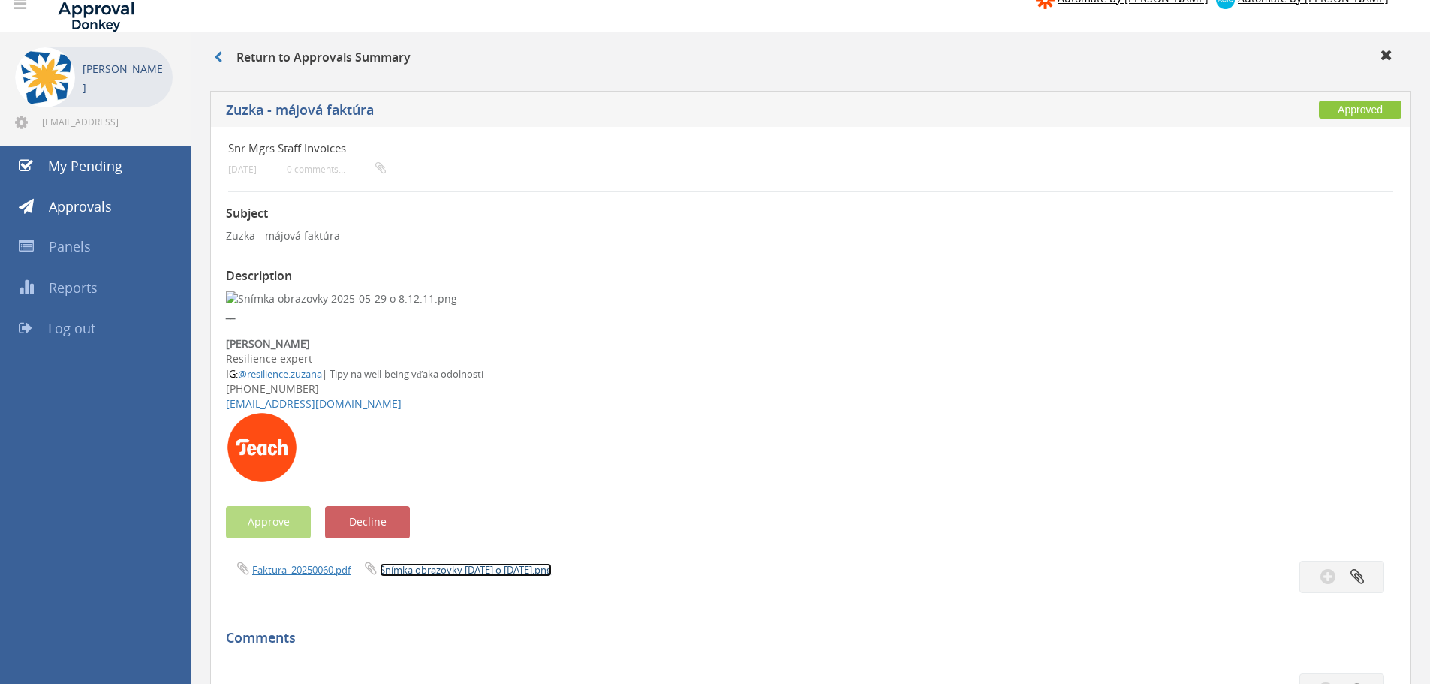
scroll to position [0, 0]
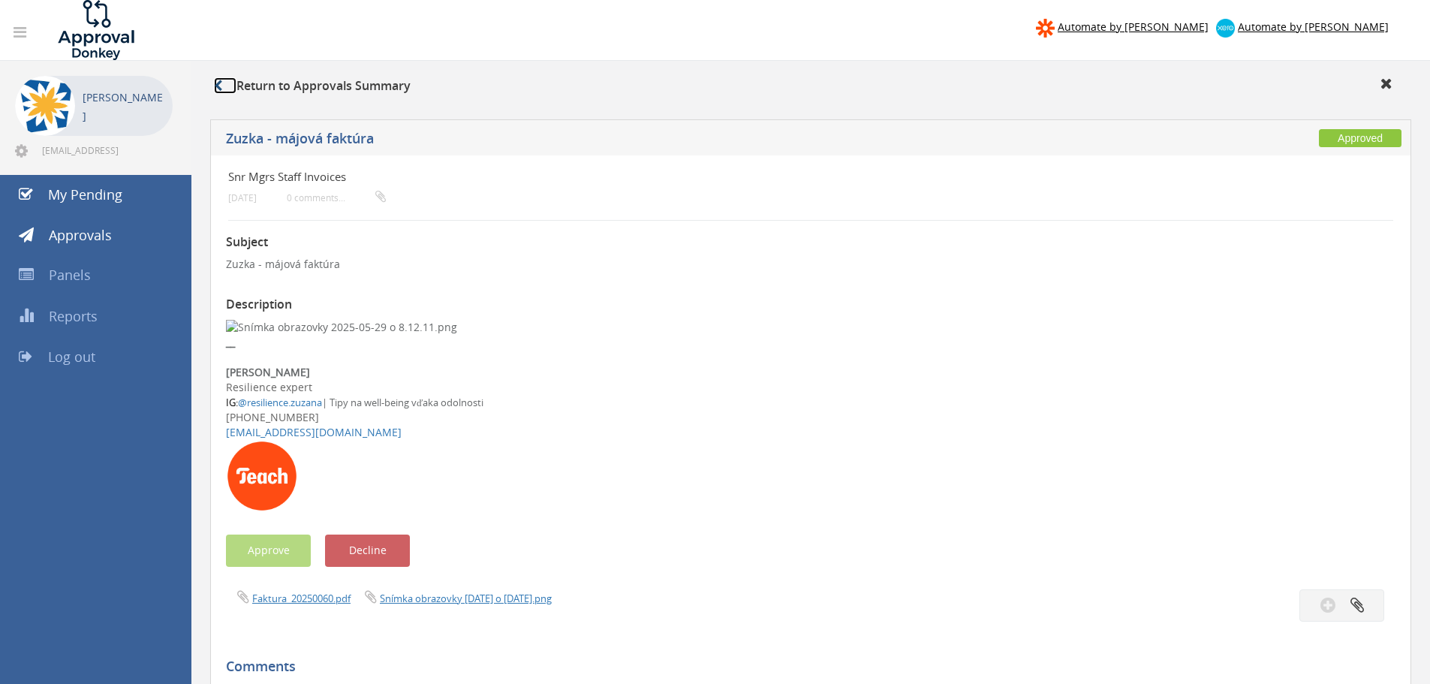
click at [220, 83] on icon at bounding box center [218, 86] width 8 height 12
click at [218, 84] on icon at bounding box center [218, 86] width 8 height 12
click at [374, 592] on link "Snímka obrazovky 2025-04-29 o 8.26.15.png" at bounding box center [335, 599] width 166 height 14
click at [358, 598] on link "Snímka obrazovky 2025-04-29 o 8.26.15.png" at bounding box center [335, 599] width 166 height 14
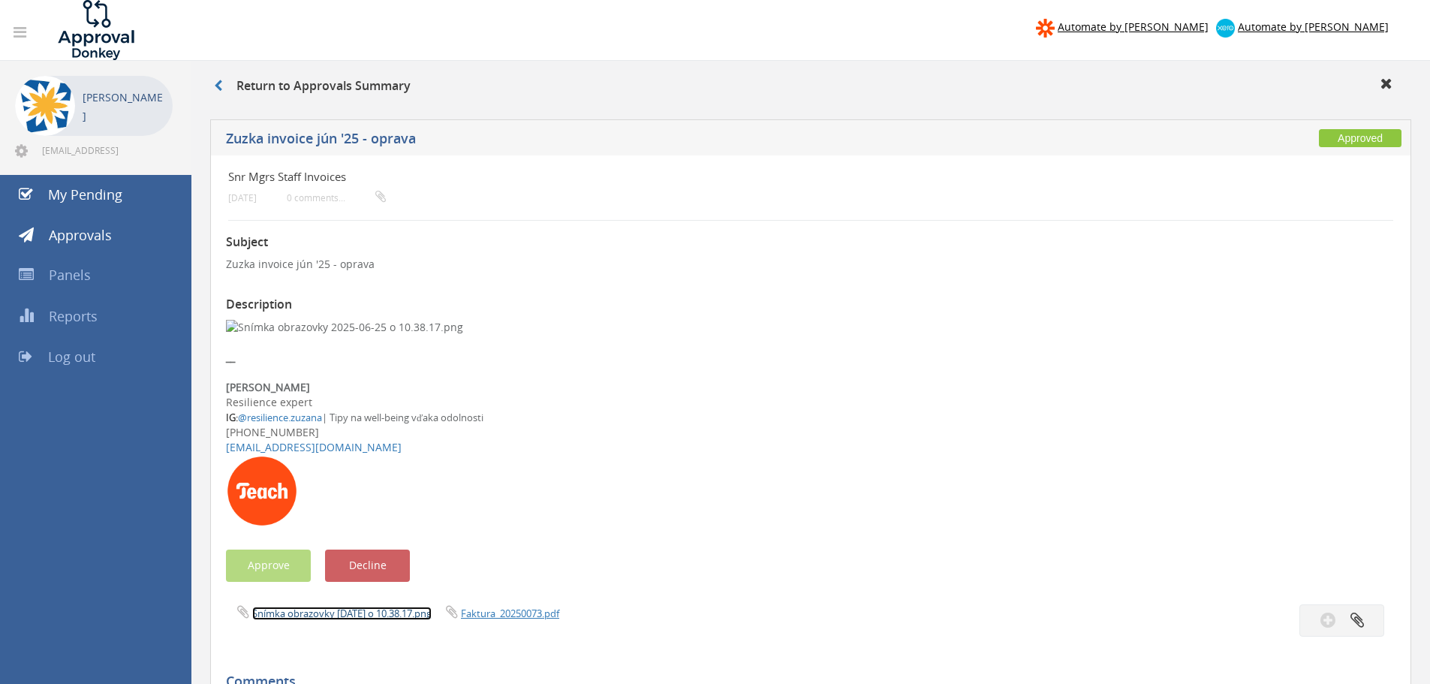
click at [397, 615] on link "Snímka obrazovky 2025-06-25 o 10.38.17.png" at bounding box center [341, 614] width 179 height 14
click at [225, 84] on link at bounding box center [225, 85] width 23 height 17
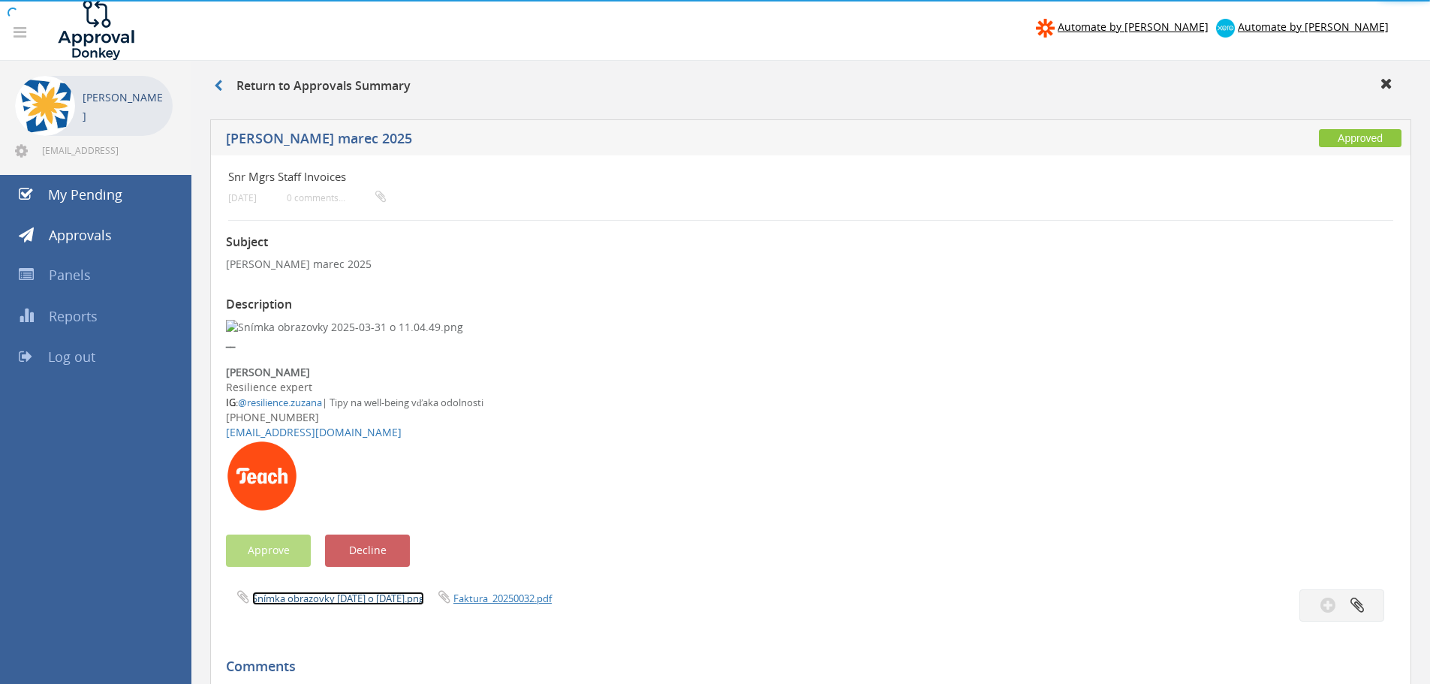
click at [399, 597] on link "Snímka obrazovky [DATE] o [DATE].png" at bounding box center [338, 599] width 172 height 14
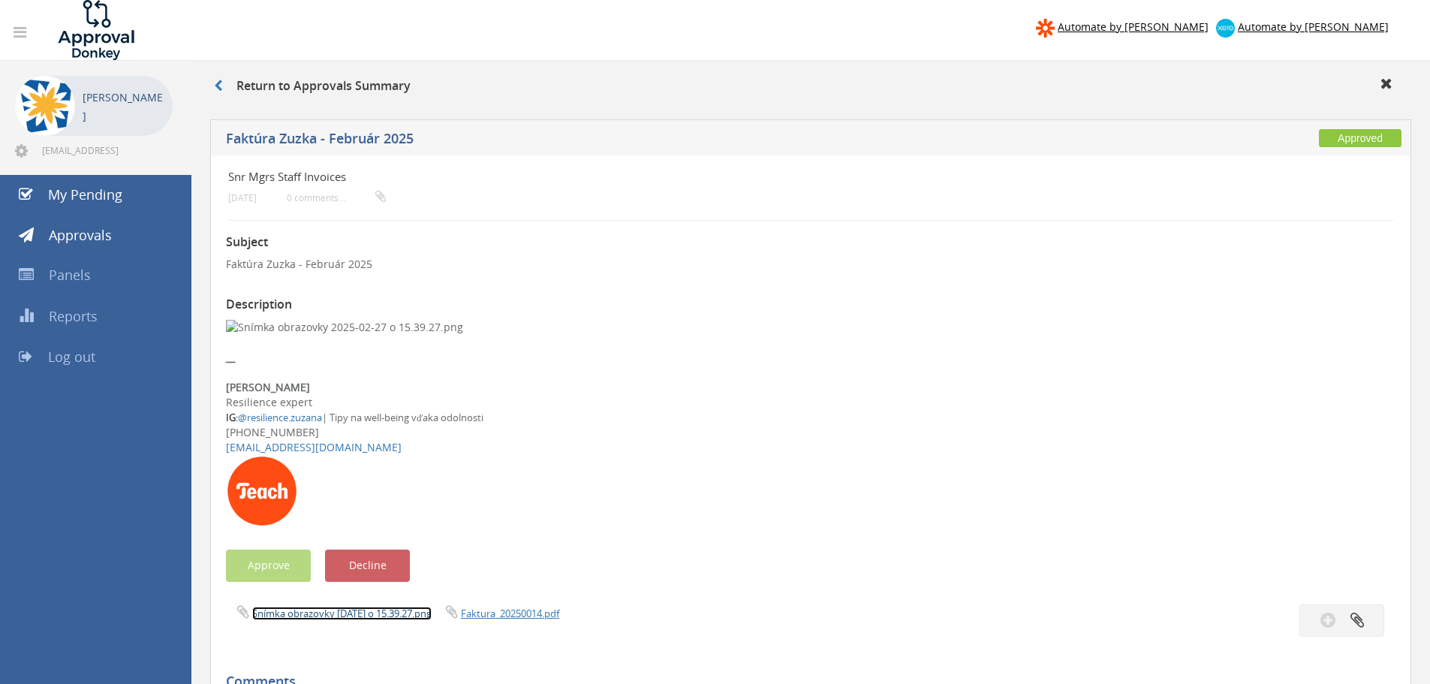
click at [387, 616] on link "Snímka obrazovky 2025-02-27 o 15.39.27.png" at bounding box center [341, 614] width 179 height 14
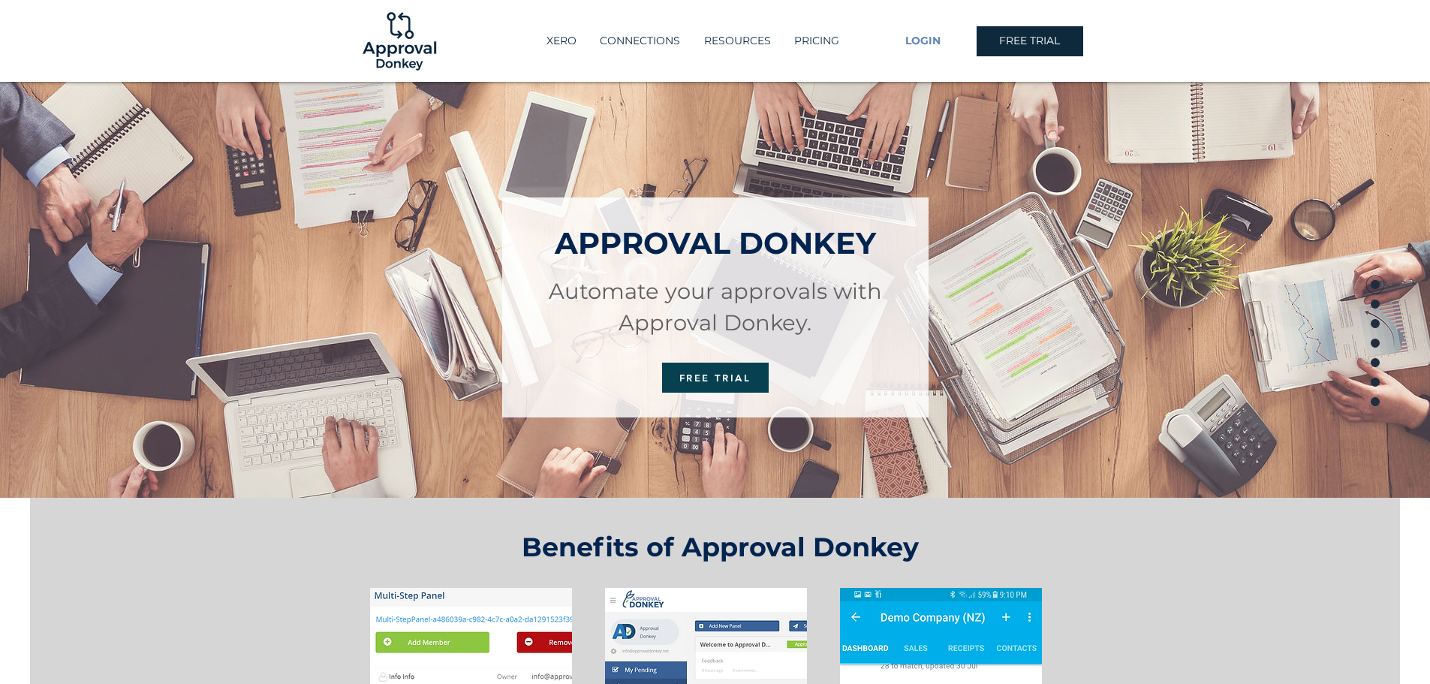
click at [933, 37] on span "LOGIN" at bounding box center [923, 41] width 35 height 15
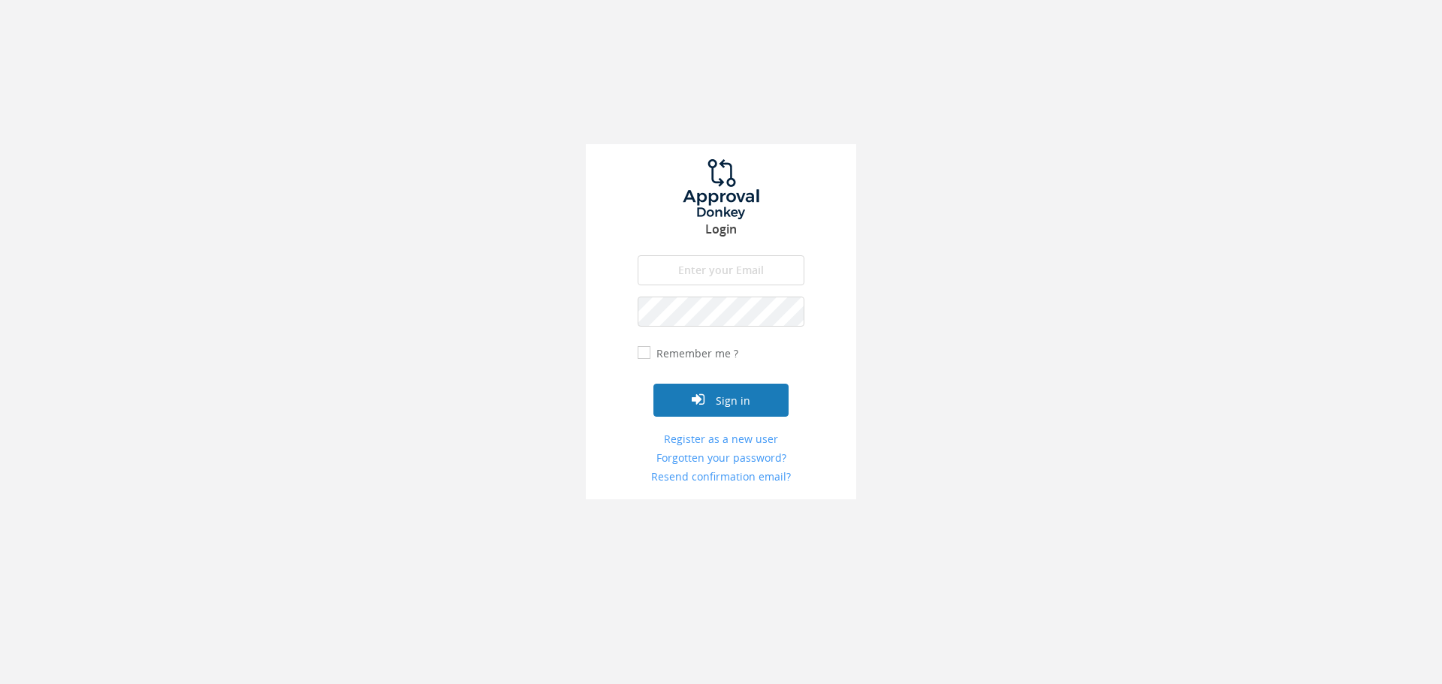
type input "[EMAIL_ADDRESS][DOMAIN_NAME]"
click at [731, 397] on button "Sign in" at bounding box center [720, 400] width 135 height 33
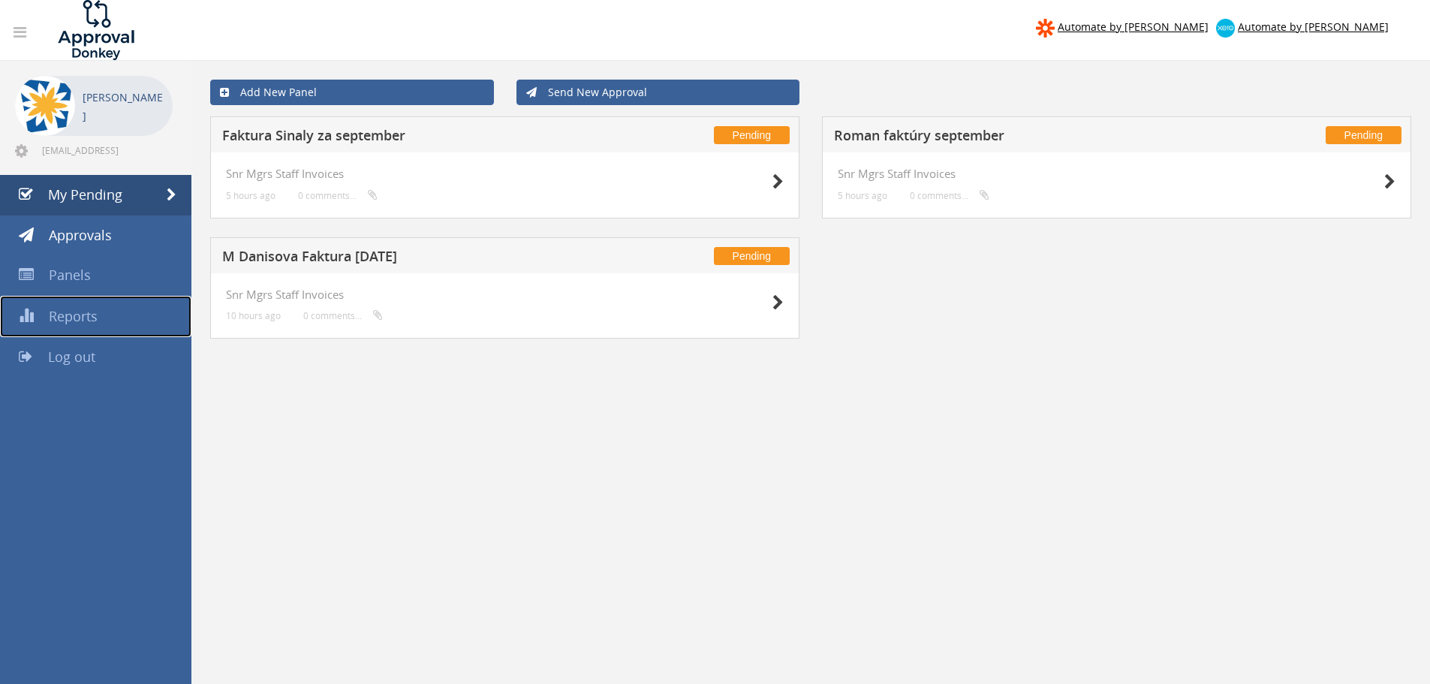
click at [85, 317] on span "Reports" at bounding box center [73, 316] width 49 height 18
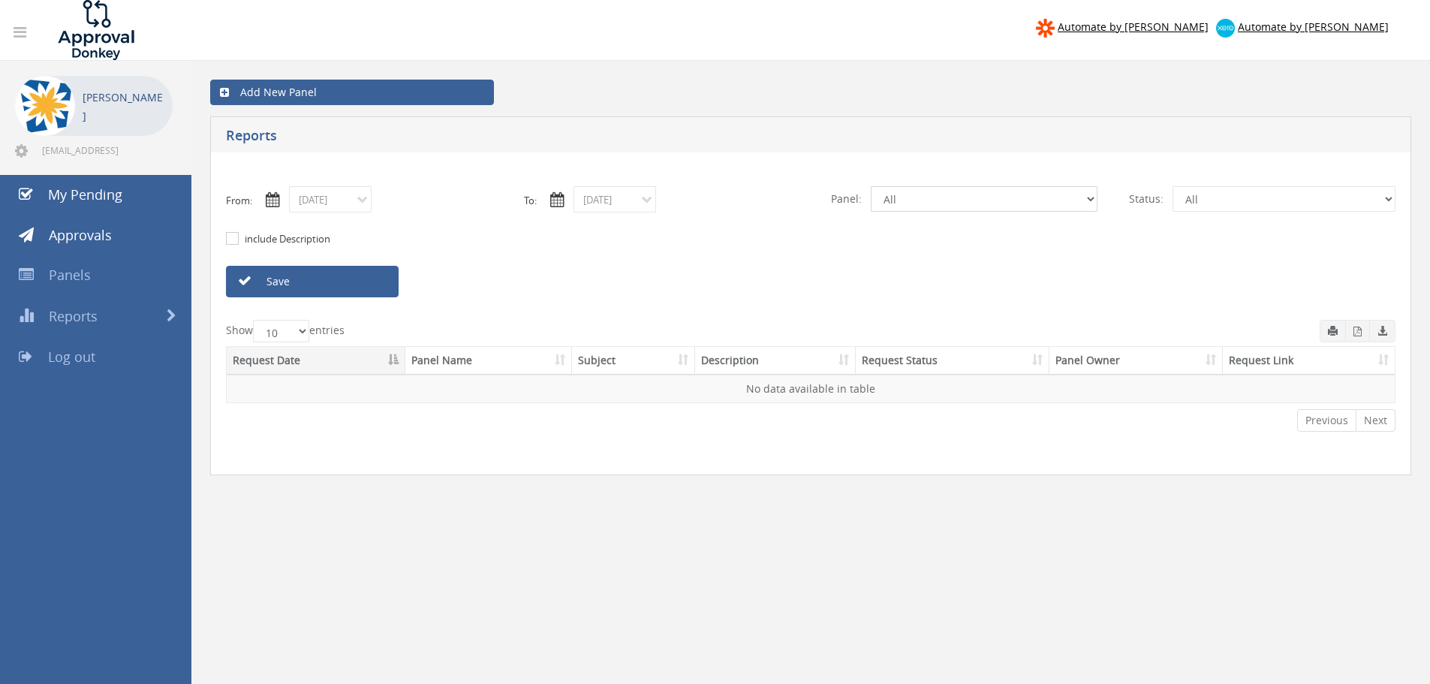
click at [980, 200] on select "All ELF_HUB MBS RSM Events Impact Pathways Teach Network Fond Org dev and RSM g…" at bounding box center [984, 199] width 227 height 26
select select "number:12814"
click at [871, 186] on select "All ELF_HUB MBS RSM Events Impact Pathways Teach Network Fond Org dev and RSM g…" at bounding box center [984, 199] width 227 height 26
click at [352, 195] on input "10/08/2025" at bounding box center [330, 199] width 83 height 26
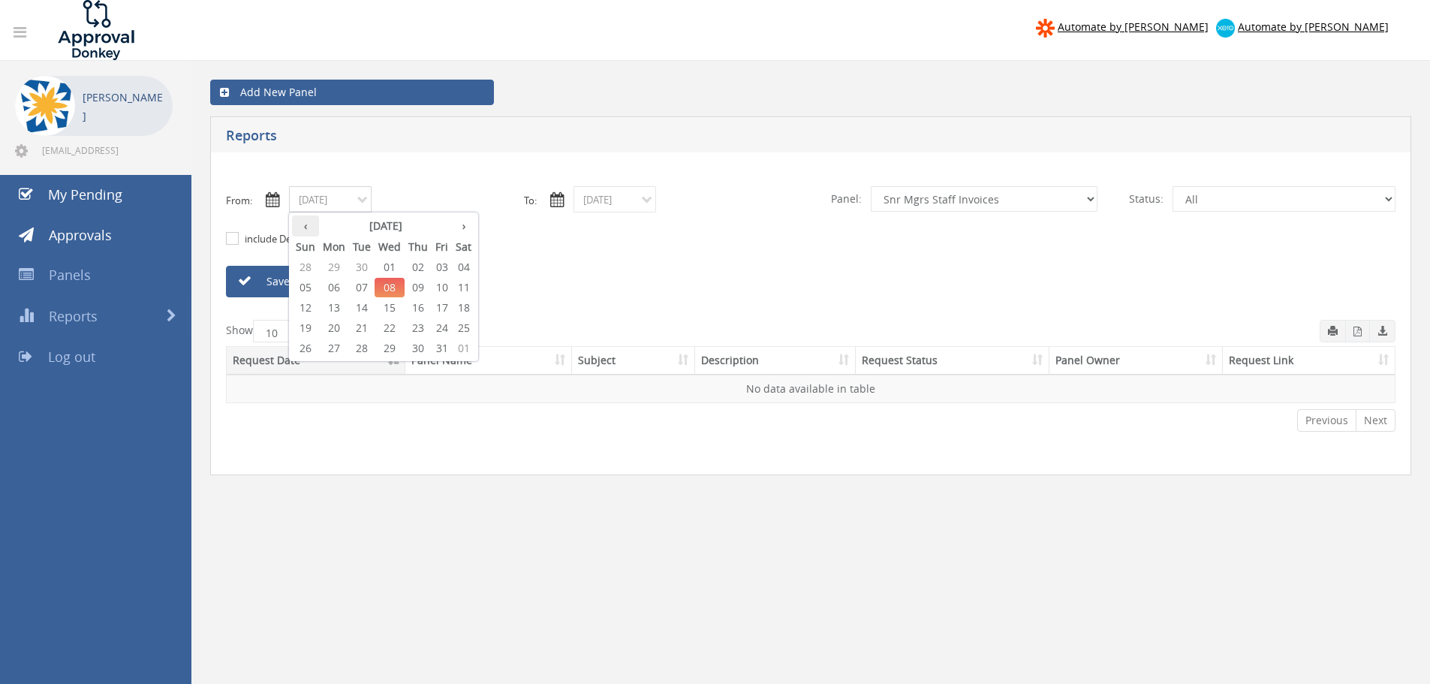
click at [303, 228] on th "‹" at bounding box center [305, 225] width 27 height 21
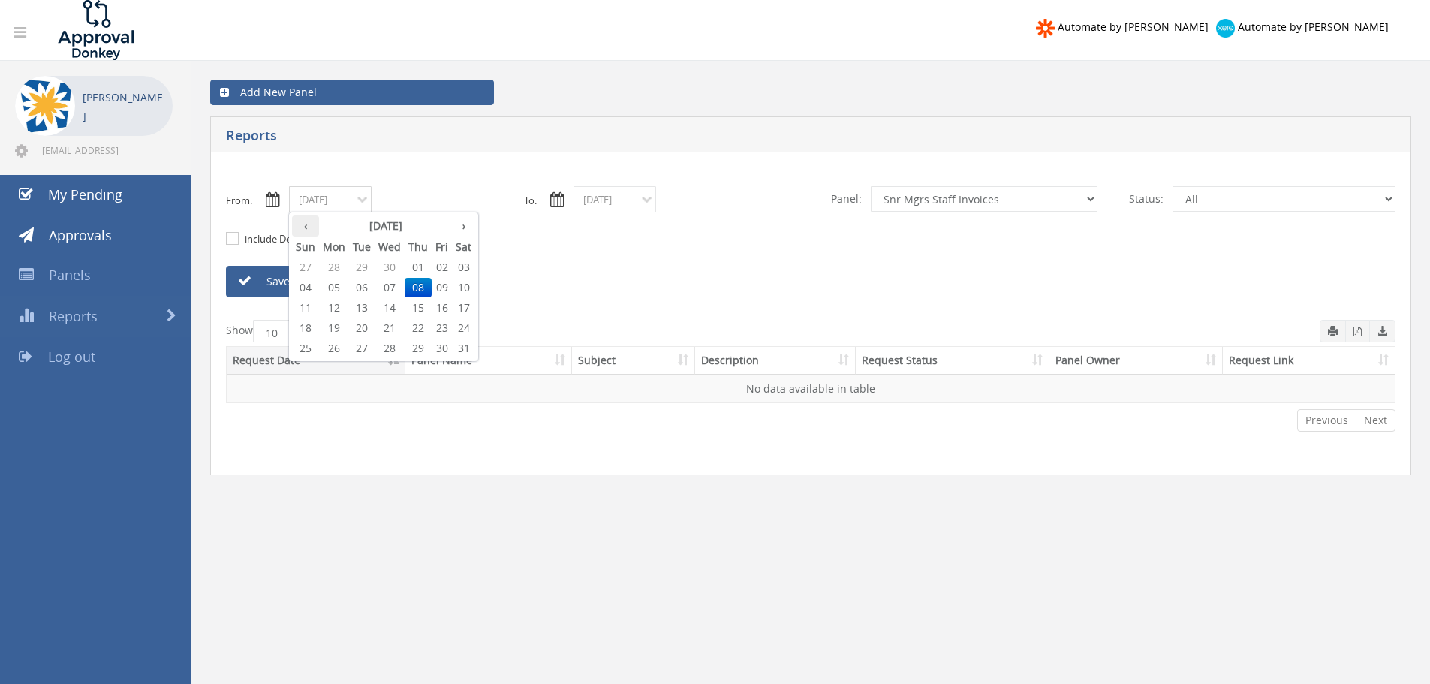
click at [304, 228] on th "‹" at bounding box center [305, 225] width 27 height 21
click at [387, 328] on span "22" at bounding box center [390, 328] width 30 height 20
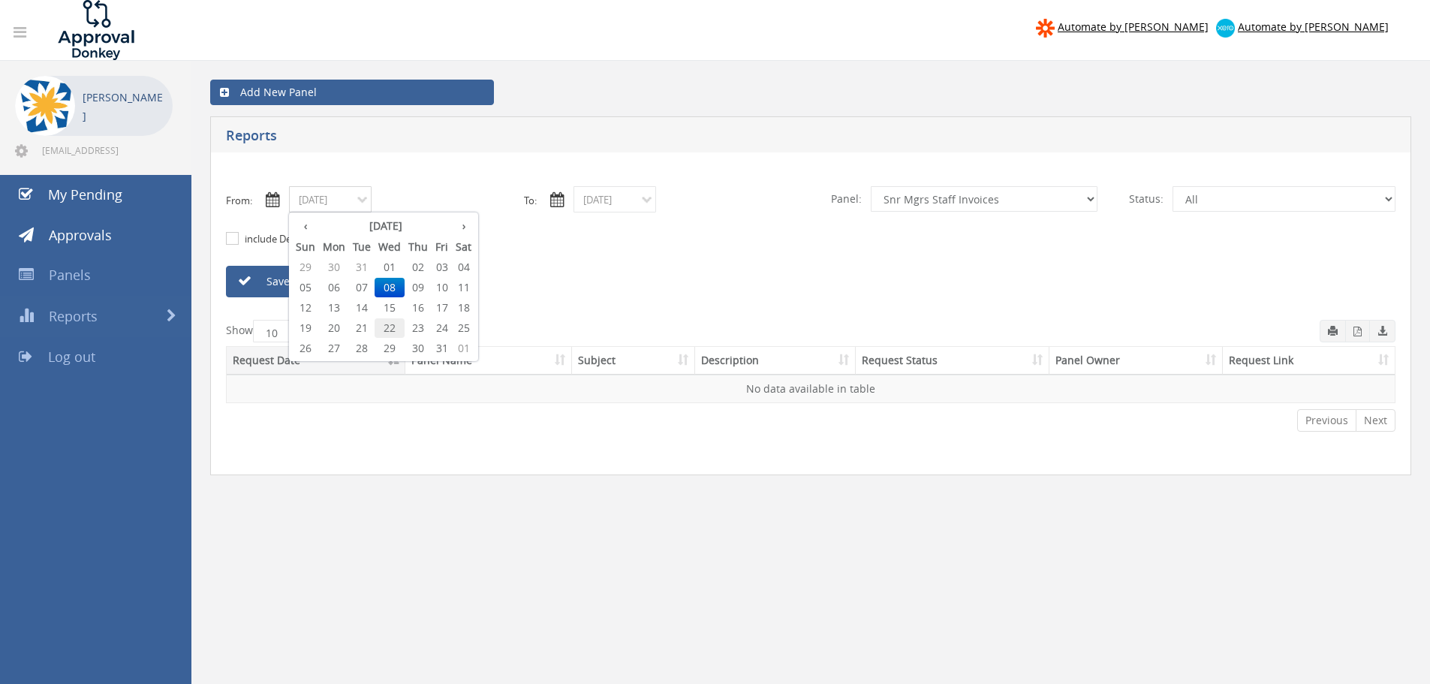
type input "01/22/2025"
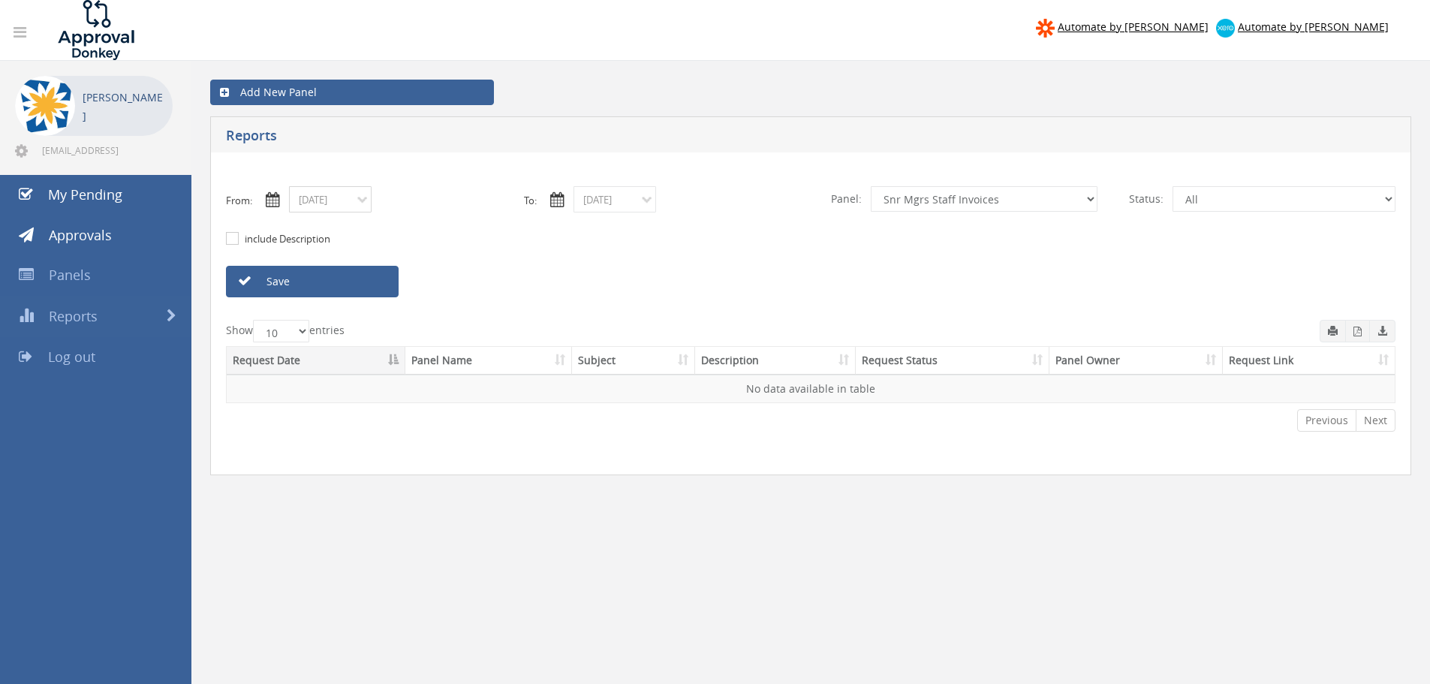
click at [342, 200] on input "01/22/2025" at bounding box center [330, 199] width 83 height 26
click at [638, 198] on input "10/08/2025" at bounding box center [615, 199] width 83 height 26
click at [591, 225] on th "‹" at bounding box center [590, 225] width 27 height 21
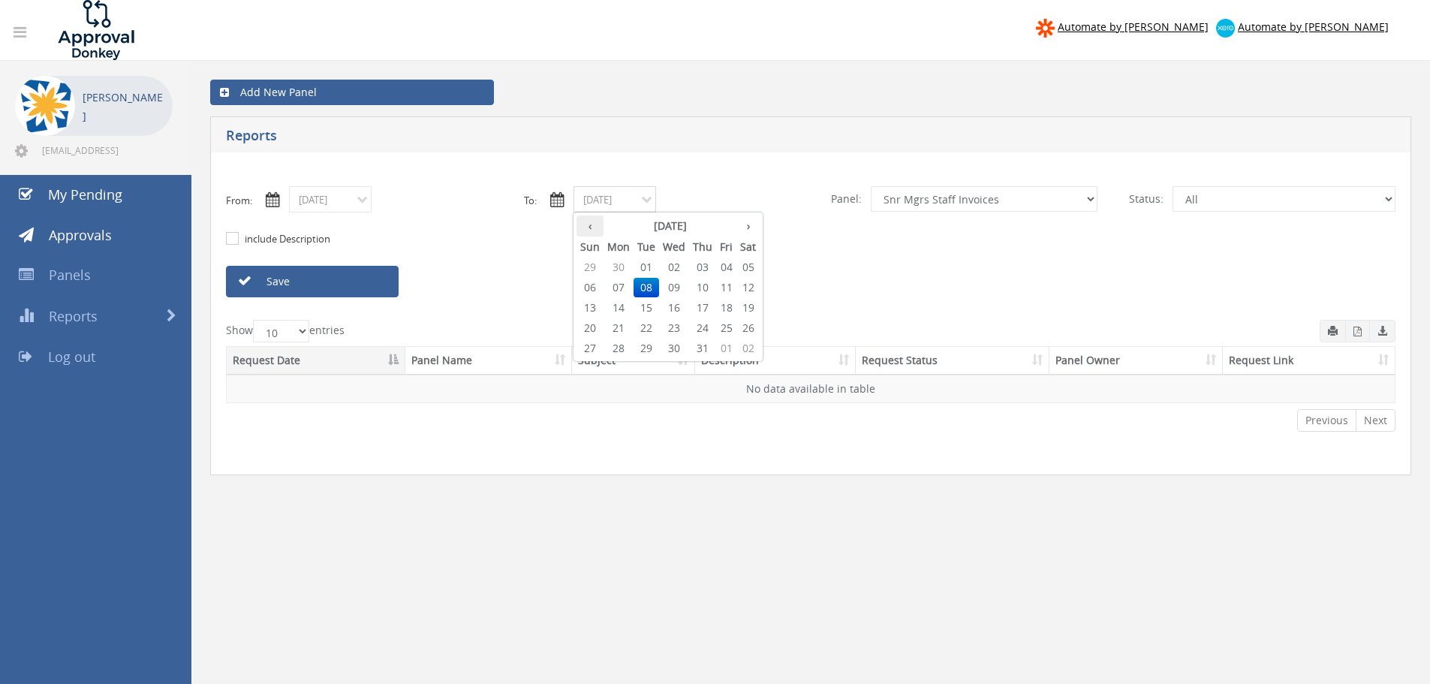
click at [591, 225] on th "‹" at bounding box center [590, 225] width 27 height 21
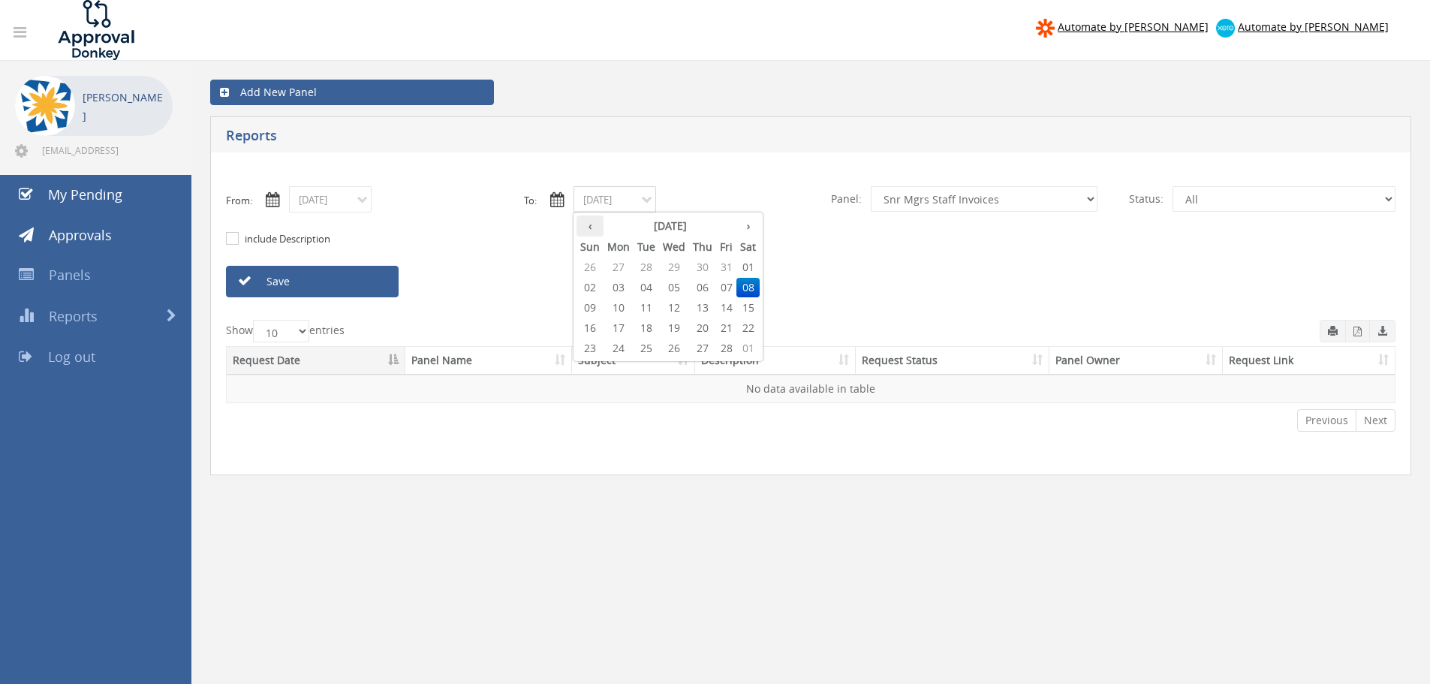
click at [591, 225] on th "‹" at bounding box center [590, 225] width 27 height 21
click at [720, 350] on span "31" at bounding box center [726, 349] width 20 height 20
type input "01/31/2025"
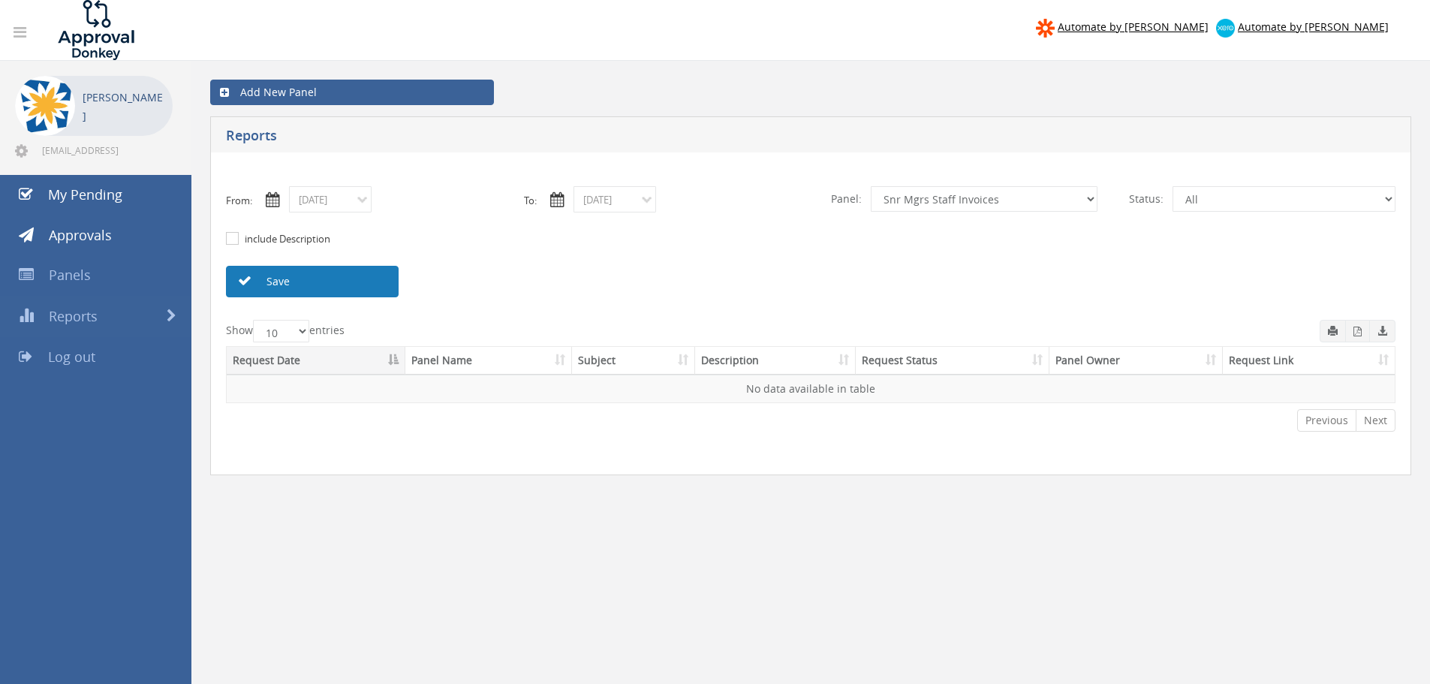
click at [303, 280] on link "Save" at bounding box center [312, 282] width 173 height 32
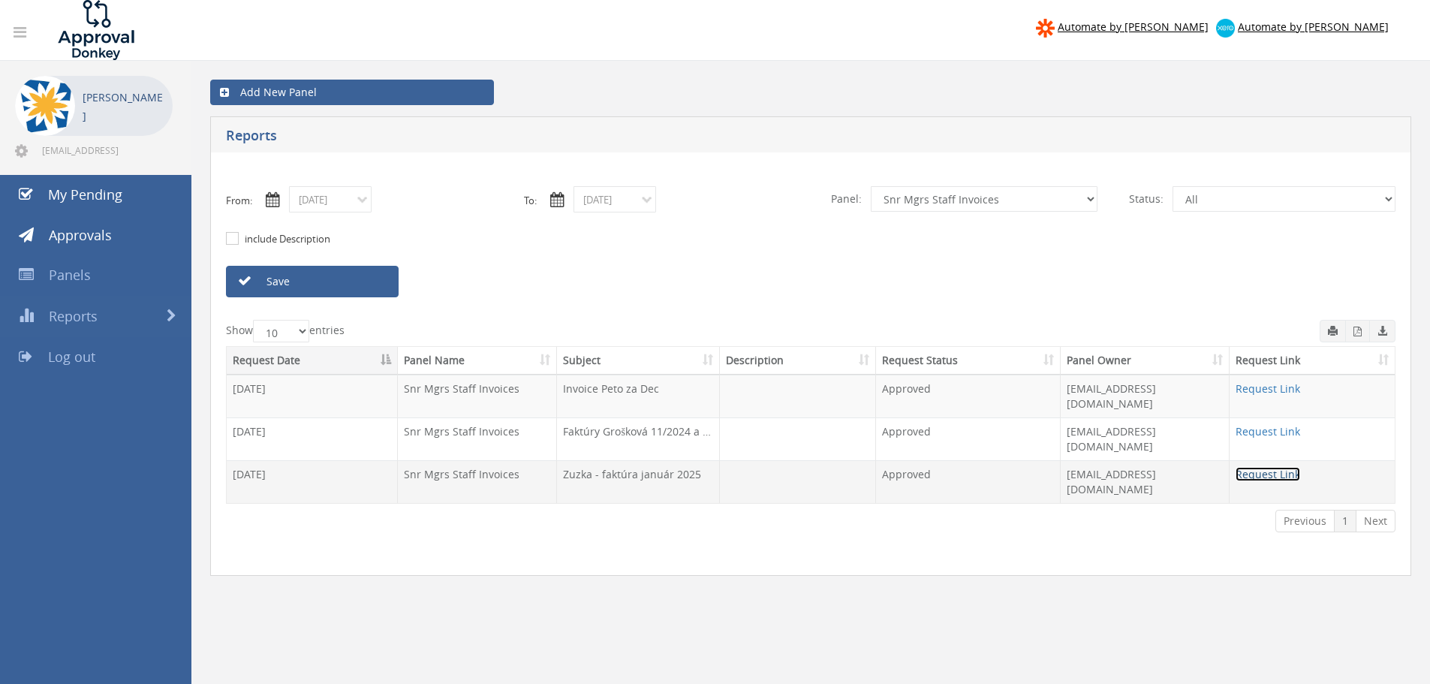
click at [1286, 467] on link "Request Link" at bounding box center [1268, 474] width 65 height 14
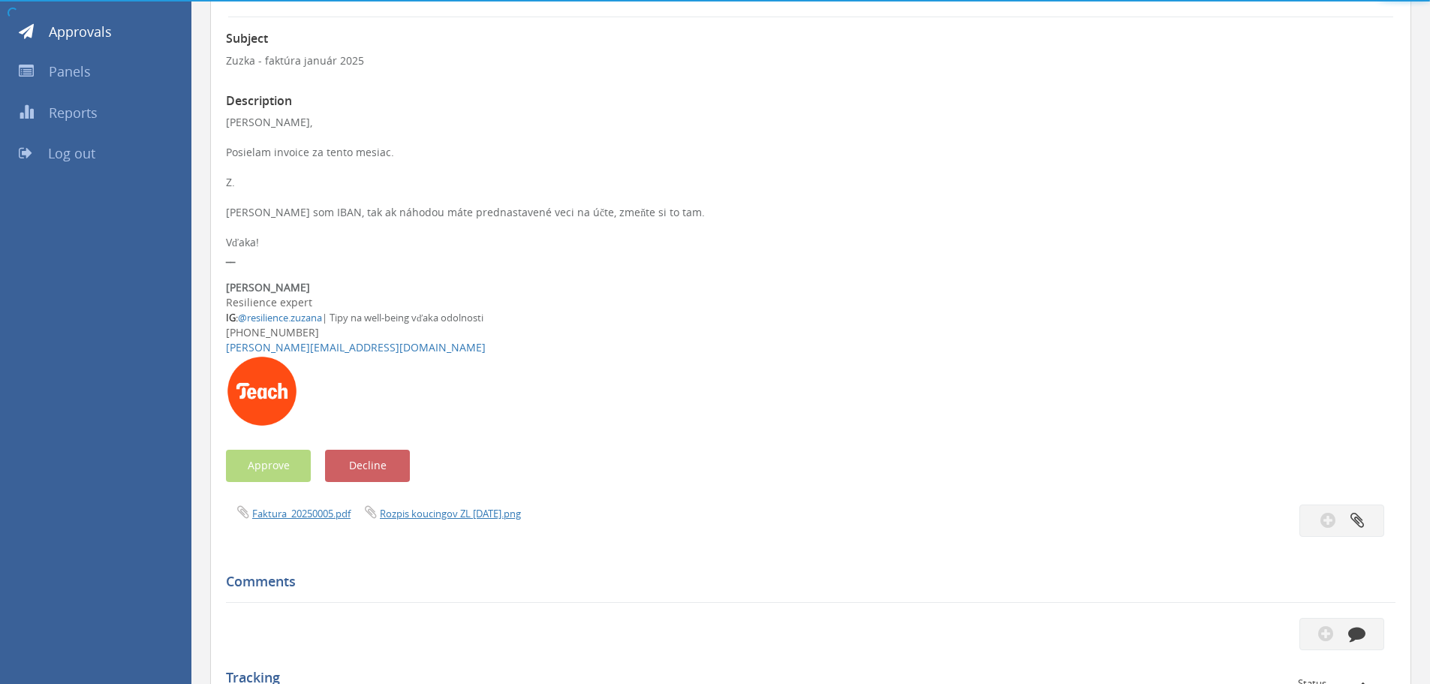
scroll to position [225, 0]
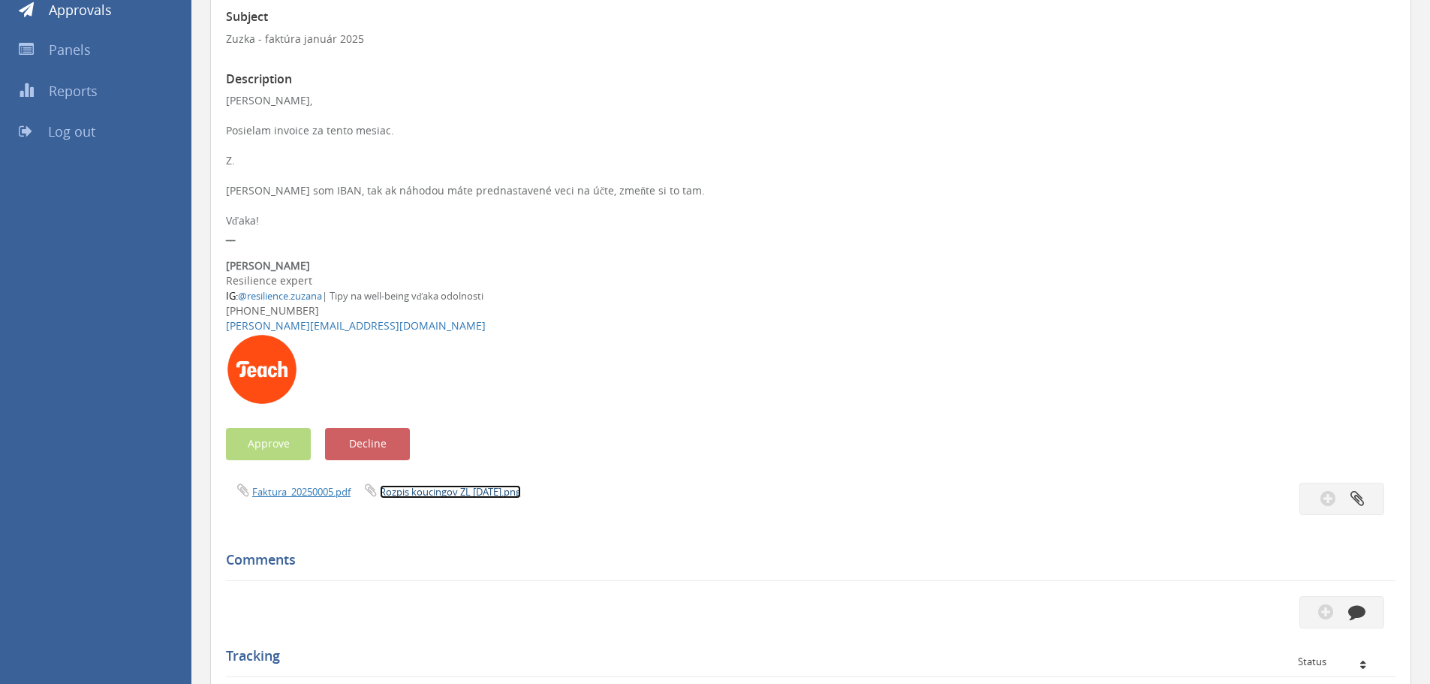
click at [412, 494] on link "Rozpis koucingov ZL [DATE].png" at bounding box center [450, 492] width 141 height 14
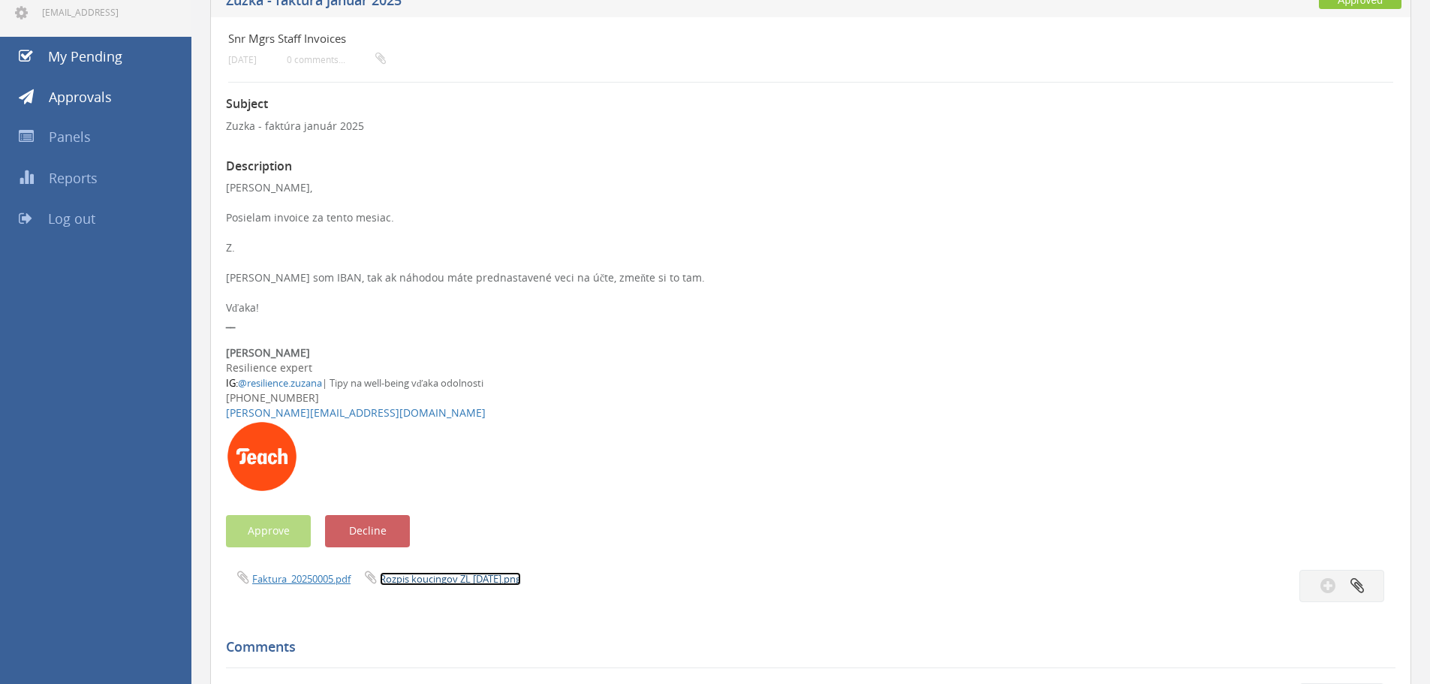
scroll to position [150, 0]
